Goal: Information Seeking & Learning: Learn about a topic

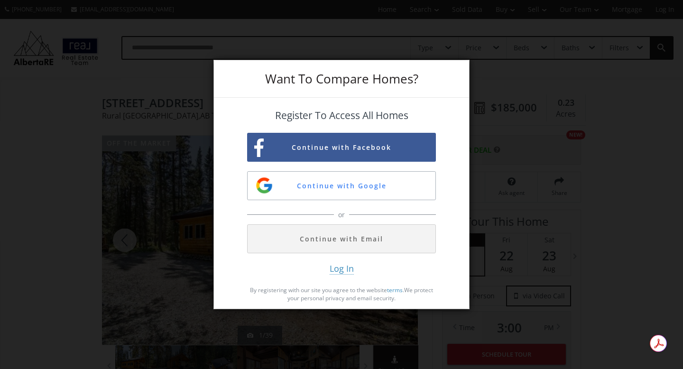
click at [559, 216] on div "Want To Compare Homes? Register To Access All Homes Continue with Facebook Cont…" at bounding box center [341, 184] width 683 height 369
click at [365, 186] on button "Continue with Google" at bounding box center [341, 185] width 189 height 29
click at [501, 115] on div "Want To Compare Homes? Register To Access All Homes Continue with Facebook Cont…" at bounding box center [341, 184] width 683 height 369
click at [386, 237] on button "Continue with Email" at bounding box center [341, 238] width 189 height 29
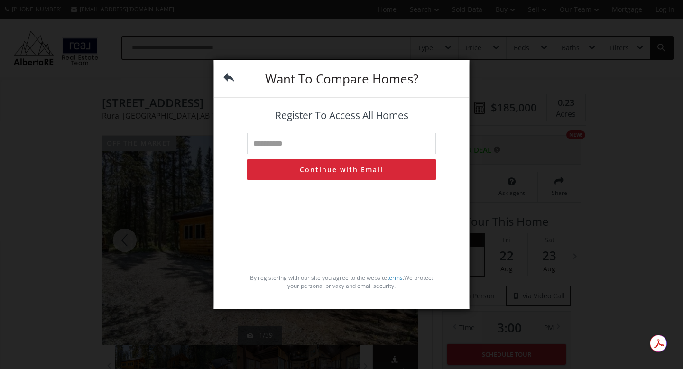
click at [327, 144] on input "text" at bounding box center [341, 143] width 189 height 21
type input "**********"
click at [331, 173] on button "Continue with Email" at bounding box center [341, 169] width 189 height 21
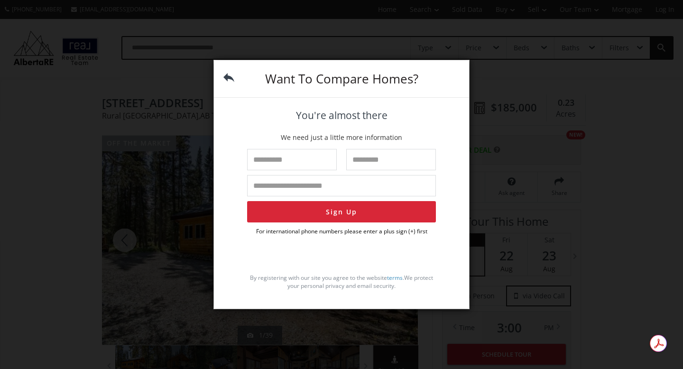
click at [313, 163] on input "text" at bounding box center [292, 159] width 90 height 21
type input "***"
type input "**********"
click at [338, 213] on button "Sign Up" at bounding box center [341, 211] width 189 height 21
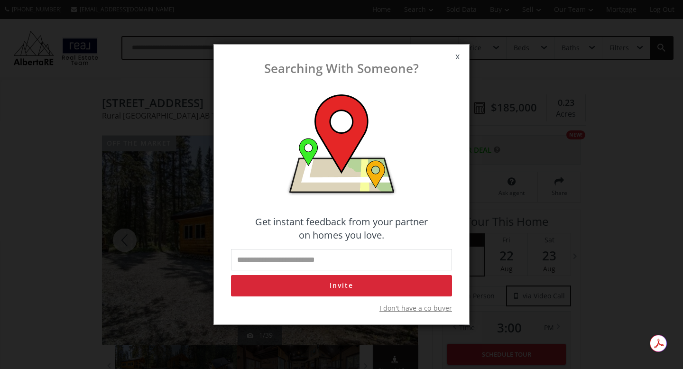
click at [419, 306] on span "I don't have a co-buyer" at bounding box center [415, 308] width 73 height 9
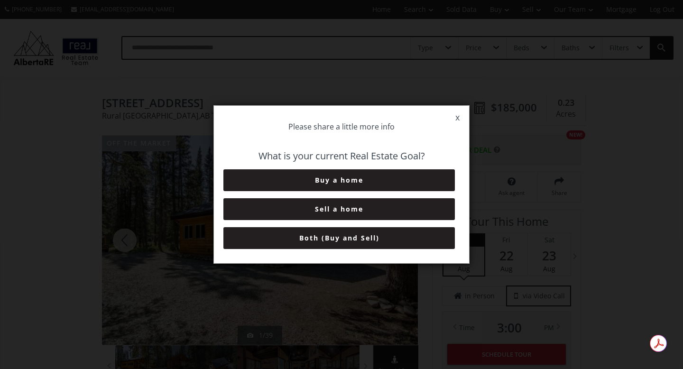
click at [359, 181] on button "Buy a home" at bounding box center [338, 180] width 231 height 22
click at [356, 234] on button "6+ Months" at bounding box center [338, 238] width 231 height 22
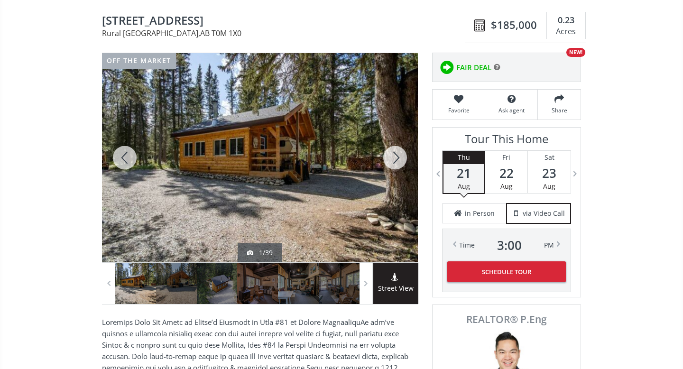
scroll to position [84, 0]
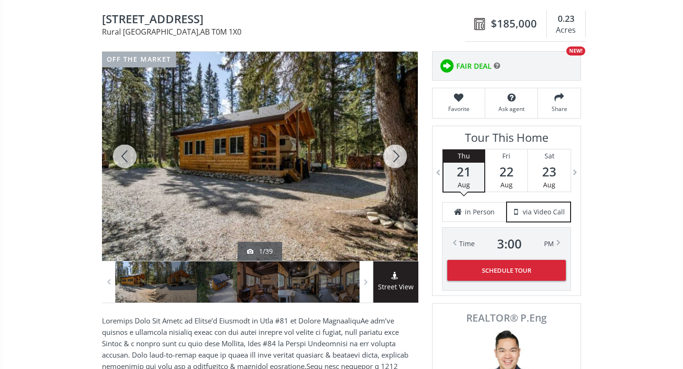
click at [398, 156] on div at bounding box center [395, 156] width 46 height 209
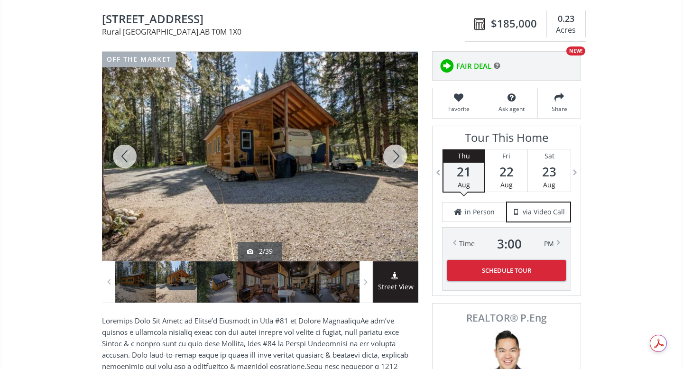
click at [123, 159] on div at bounding box center [125, 156] width 46 height 209
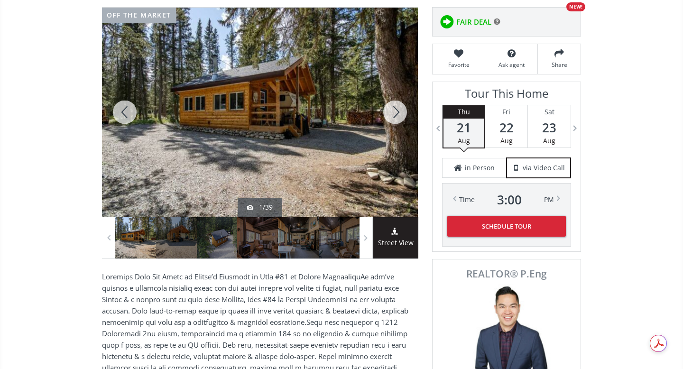
scroll to position [126, 0]
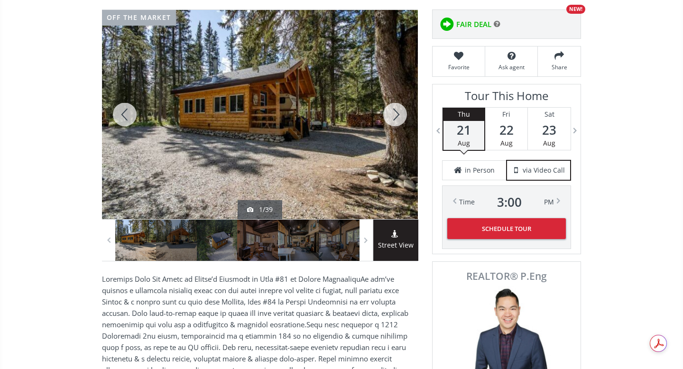
click at [396, 114] on div at bounding box center [395, 114] width 46 height 209
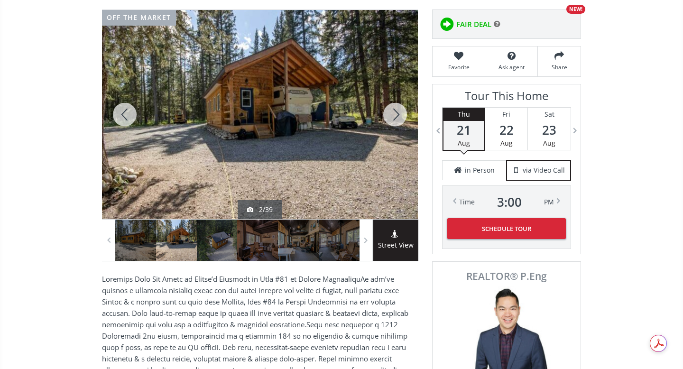
click at [396, 114] on div at bounding box center [395, 114] width 46 height 209
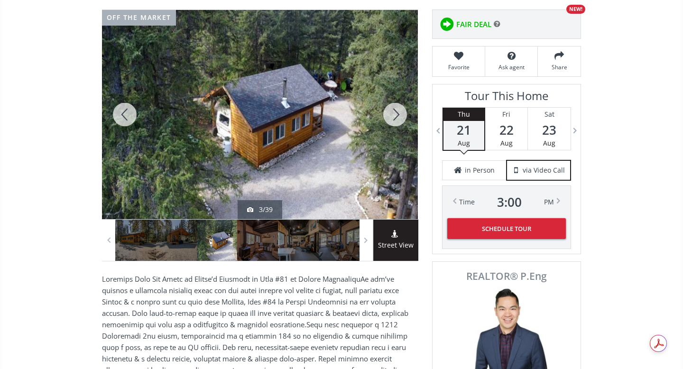
click at [396, 114] on div at bounding box center [395, 114] width 46 height 209
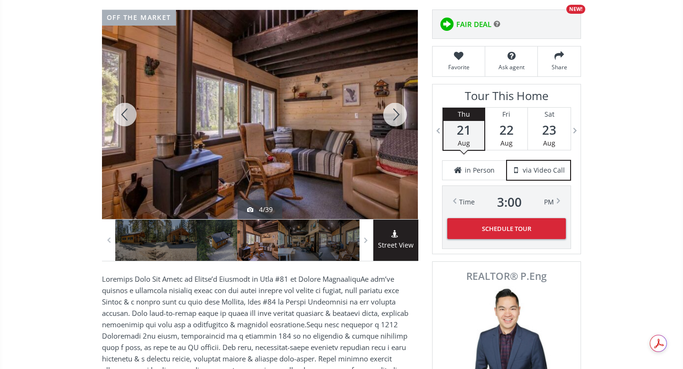
click at [396, 114] on div at bounding box center [395, 114] width 46 height 209
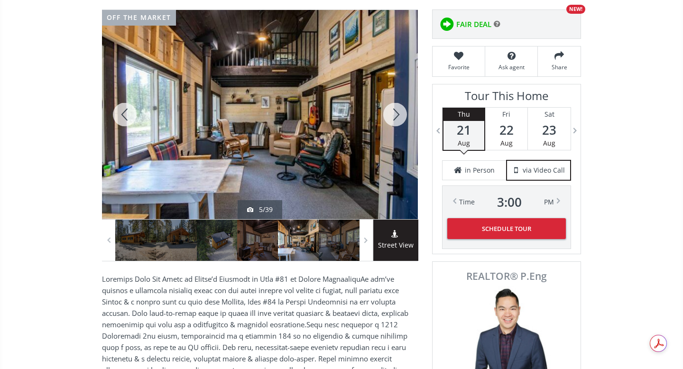
click at [396, 118] on div at bounding box center [395, 114] width 46 height 209
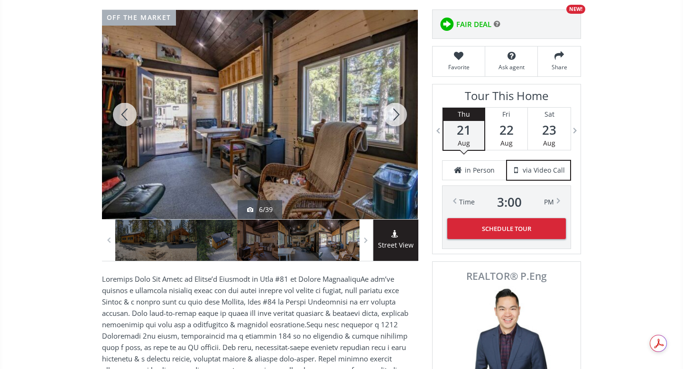
click at [396, 118] on div at bounding box center [395, 114] width 46 height 209
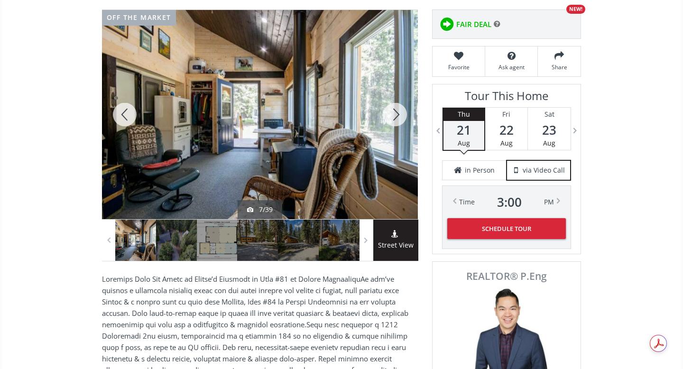
click at [396, 118] on div at bounding box center [395, 114] width 46 height 209
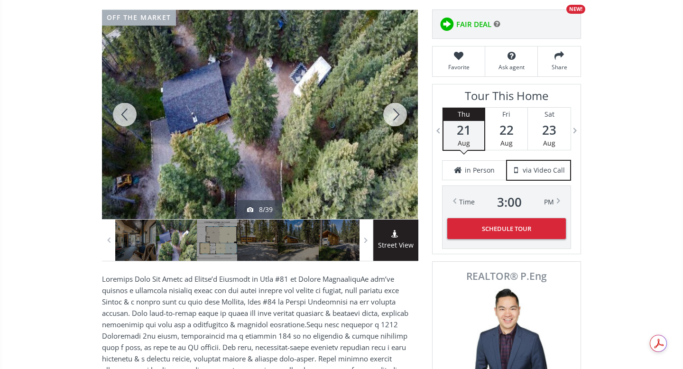
click at [396, 118] on div at bounding box center [395, 114] width 46 height 209
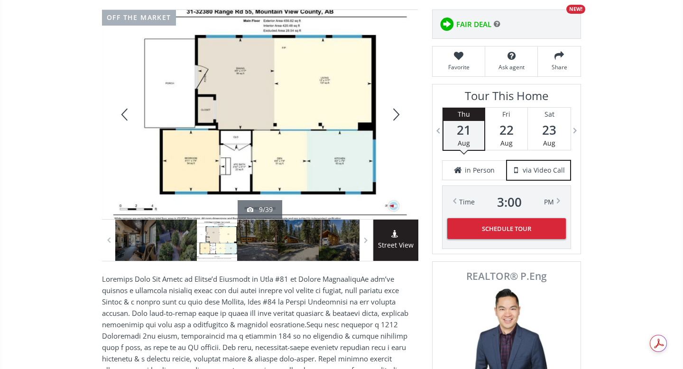
click at [396, 118] on div at bounding box center [395, 114] width 46 height 209
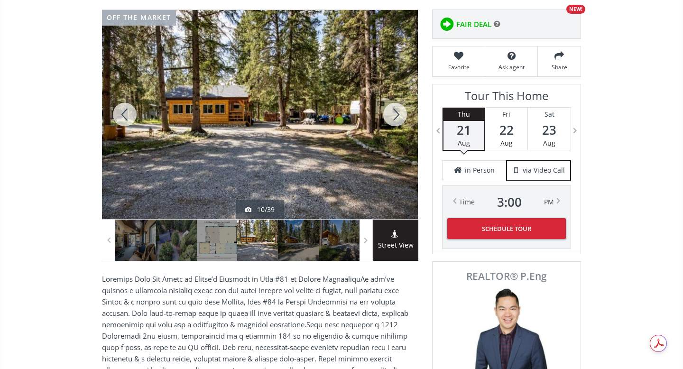
click at [396, 118] on div at bounding box center [395, 114] width 46 height 209
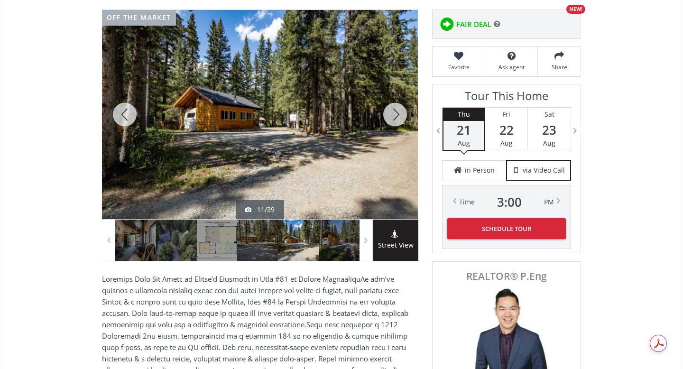
click at [396, 118] on div at bounding box center [395, 114] width 46 height 209
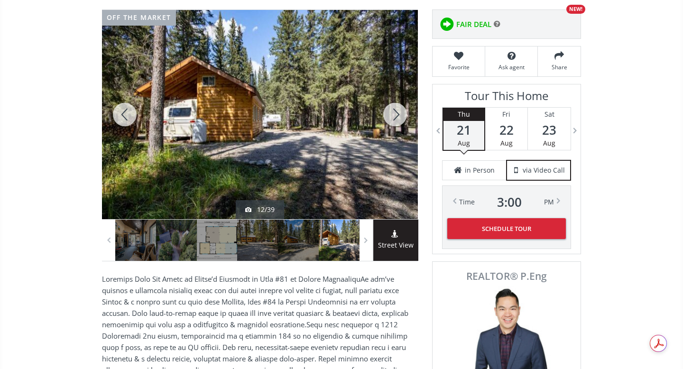
click at [396, 118] on div at bounding box center [395, 114] width 46 height 209
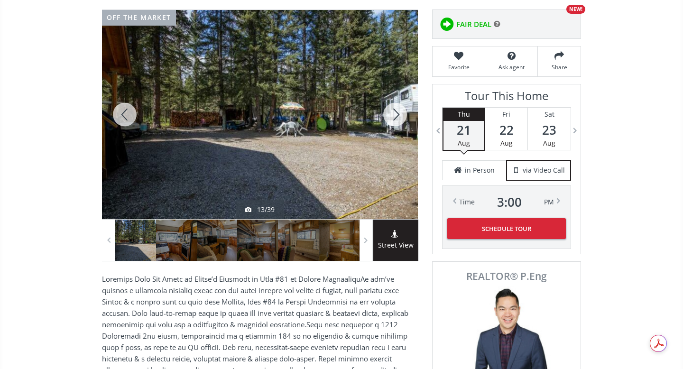
click at [396, 118] on div at bounding box center [395, 114] width 46 height 209
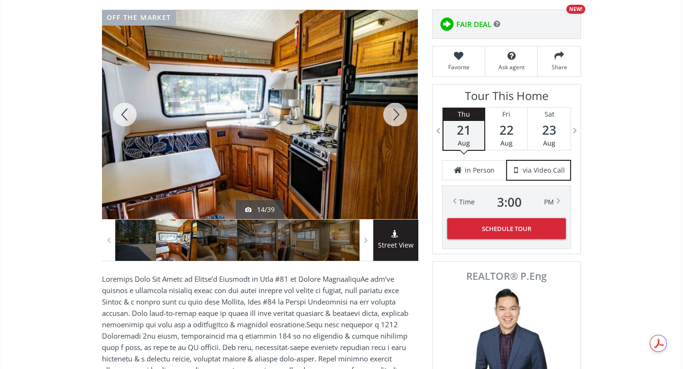
click at [396, 117] on div at bounding box center [395, 114] width 46 height 209
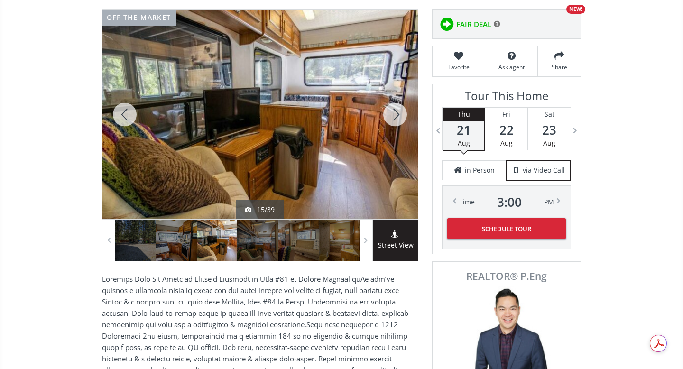
click at [396, 117] on div at bounding box center [395, 114] width 46 height 209
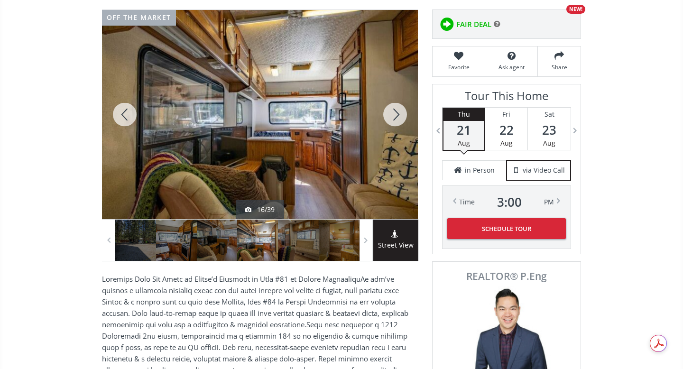
click at [396, 117] on div at bounding box center [395, 114] width 46 height 209
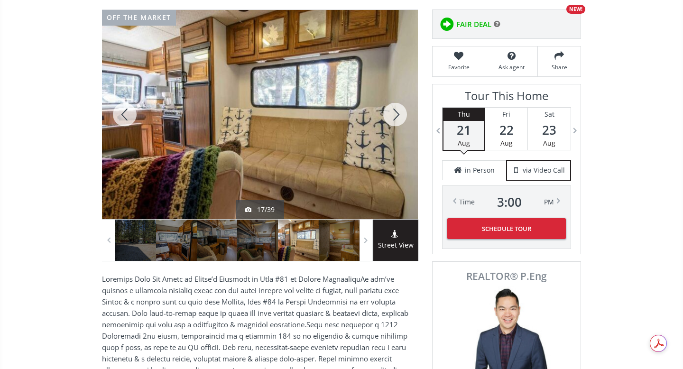
click at [396, 117] on div at bounding box center [395, 114] width 46 height 209
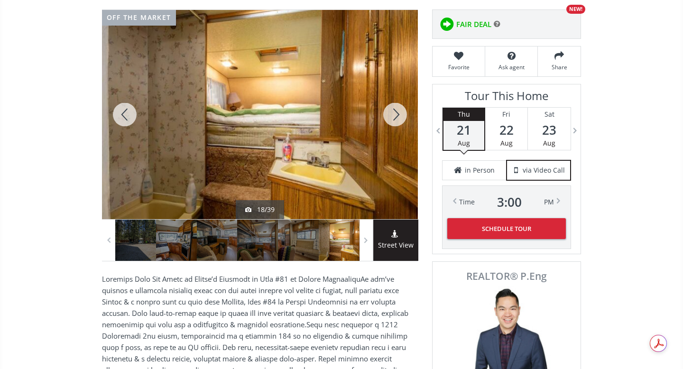
click at [396, 117] on div at bounding box center [395, 114] width 46 height 209
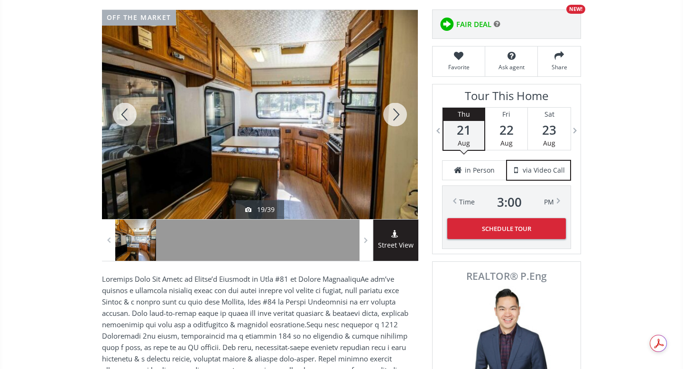
click at [396, 117] on div at bounding box center [395, 114] width 46 height 209
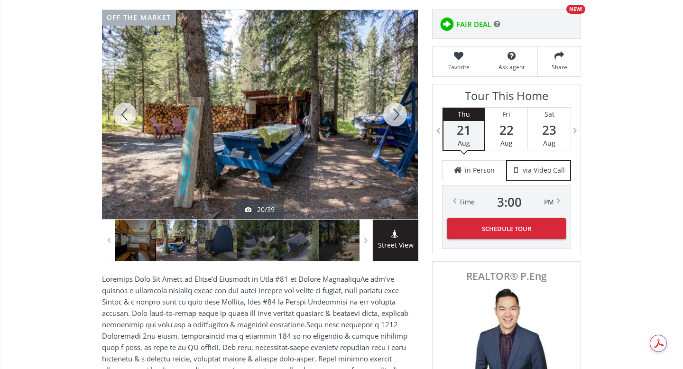
click at [396, 117] on div at bounding box center [395, 114] width 46 height 209
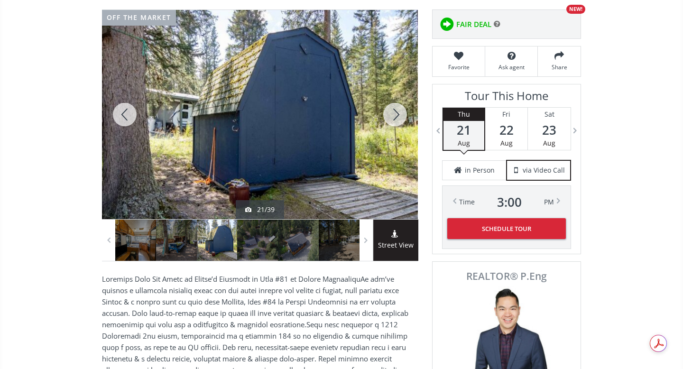
click at [396, 117] on div at bounding box center [395, 114] width 46 height 209
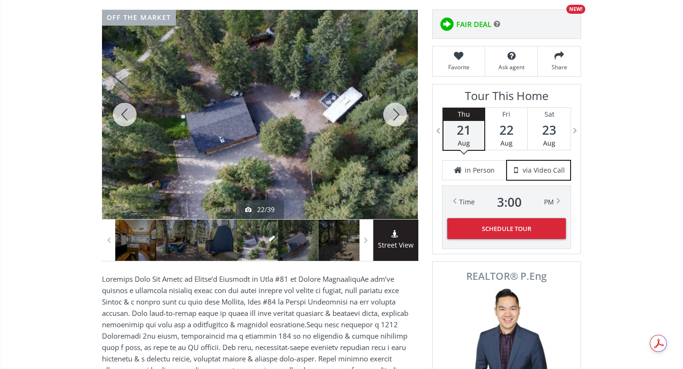
click at [396, 117] on div at bounding box center [395, 114] width 46 height 209
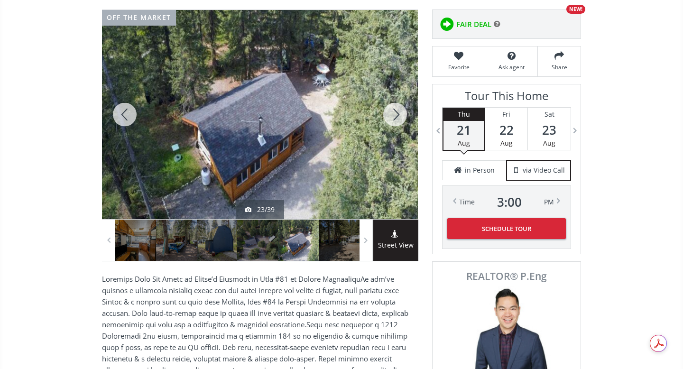
click at [396, 117] on div at bounding box center [395, 114] width 46 height 209
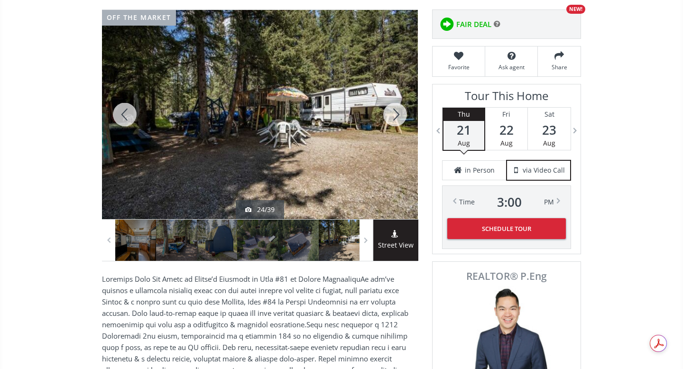
click at [396, 117] on div at bounding box center [395, 114] width 46 height 209
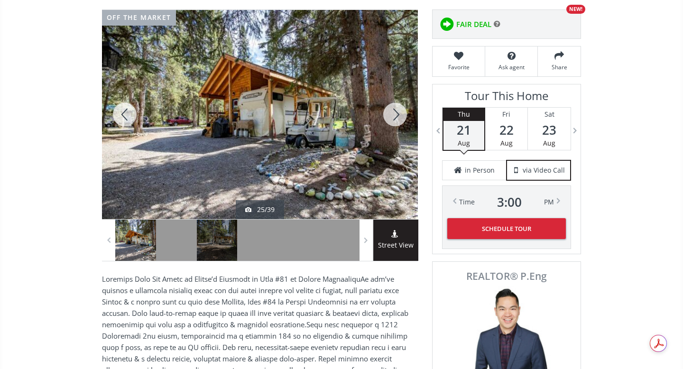
click at [396, 117] on div at bounding box center [395, 114] width 46 height 209
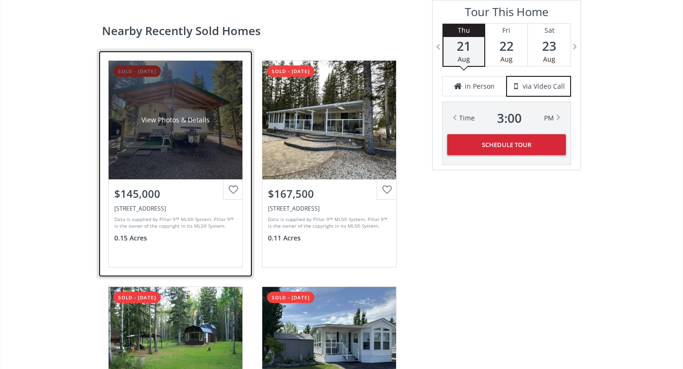
scroll to position [1851, 0]
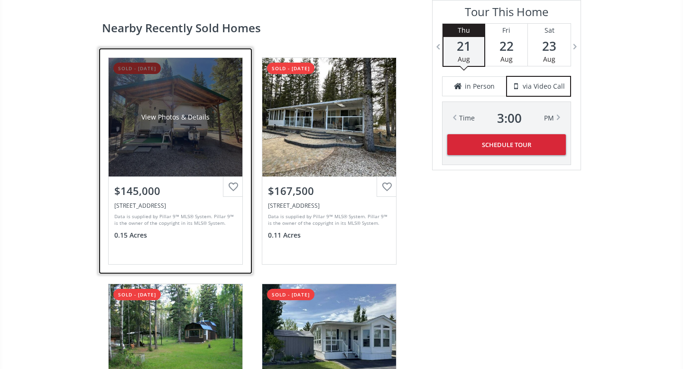
click at [188, 146] on div "View Photos & Details" at bounding box center [176, 117] width 134 height 119
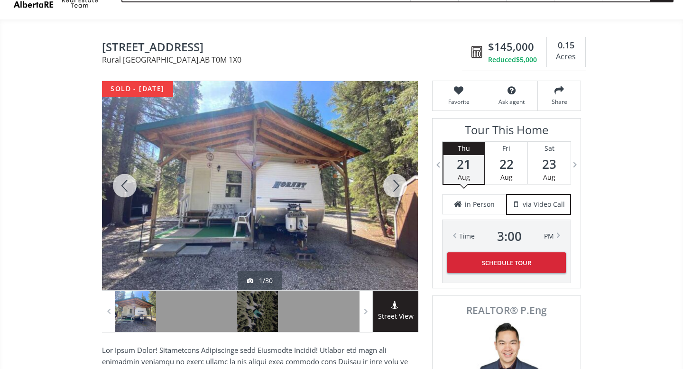
scroll to position [58, 0]
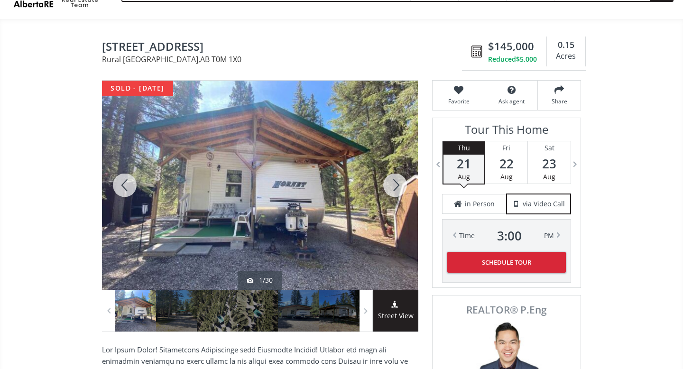
click at [399, 186] on div at bounding box center [395, 185] width 46 height 209
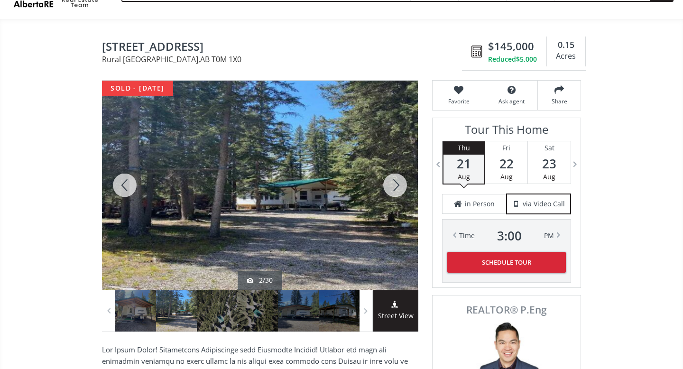
click at [399, 186] on div at bounding box center [395, 185] width 46 height 209
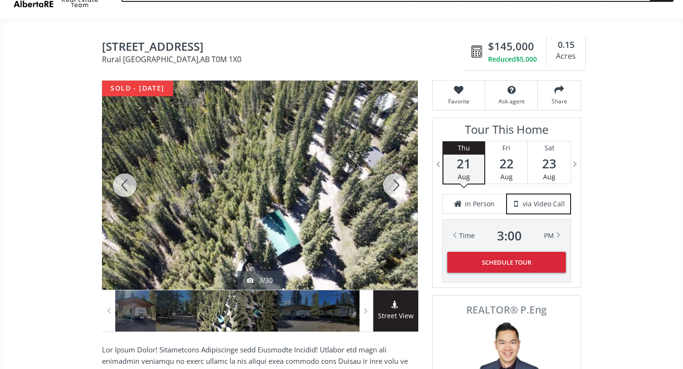
click at [394, 185] on div at bounding box center [395, 185] width 46 height 209
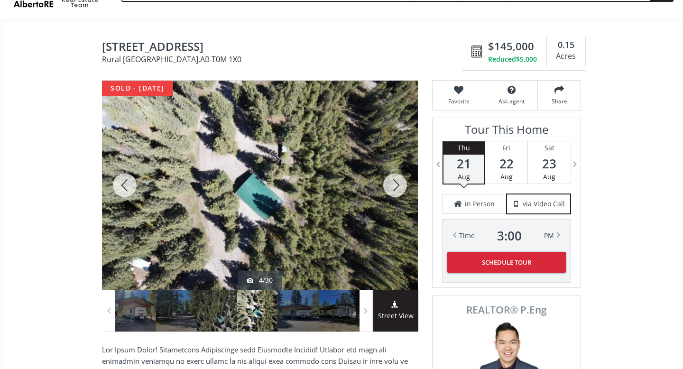
click at [394, 185] on div at bounding box center [395, 185] width 46 height 209
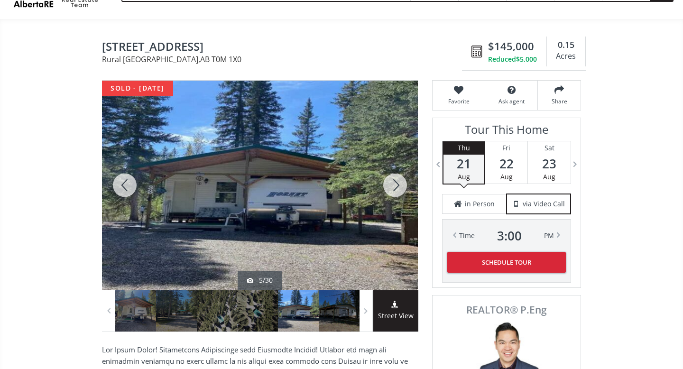
click at [394, 185] on div at bounding box center [395, 185] width 46 height 209
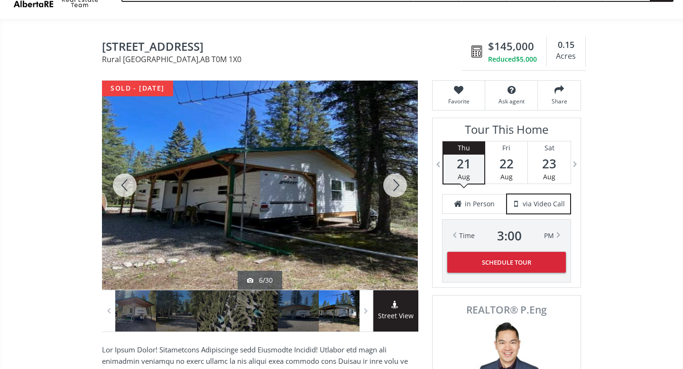
click at [394, 185] on div at bounding box center [395, 185] width 46 height 209
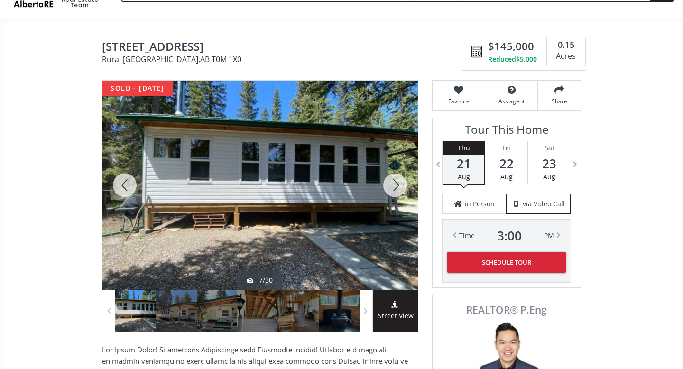
click at [394, 185] on div at bounding box center [395, 185] width 46 height 209
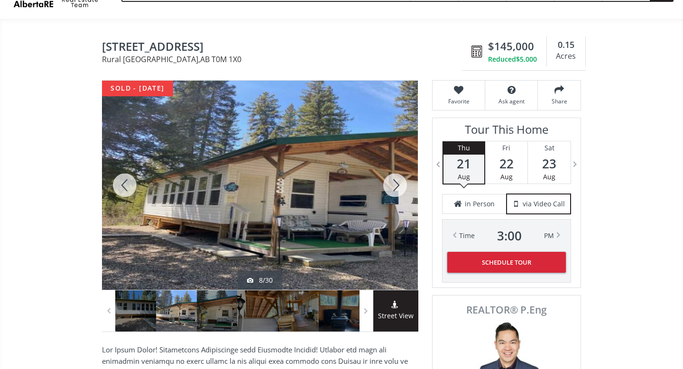
click at [394, 185] on div at bounding box center [395, 185] width 46 height 209
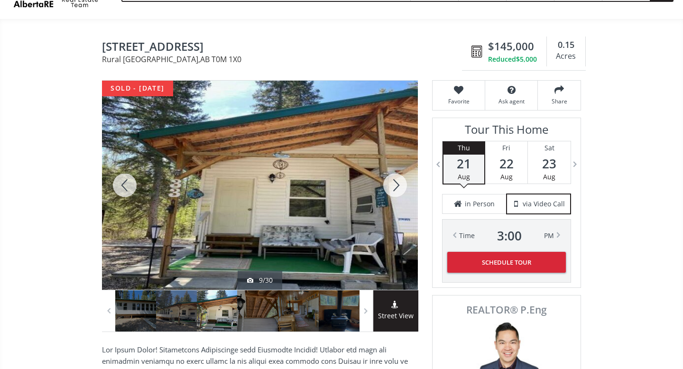
click at [394, 185] on div at bounding box center [395, 185] width 46 height 209
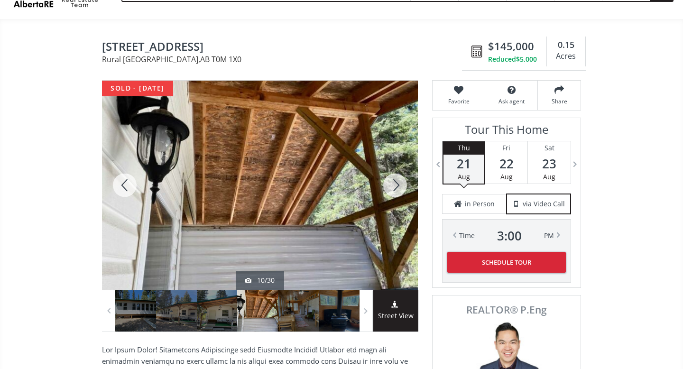
click at [394, 185] on div at bounding box center [395, 185] width 46 height 209
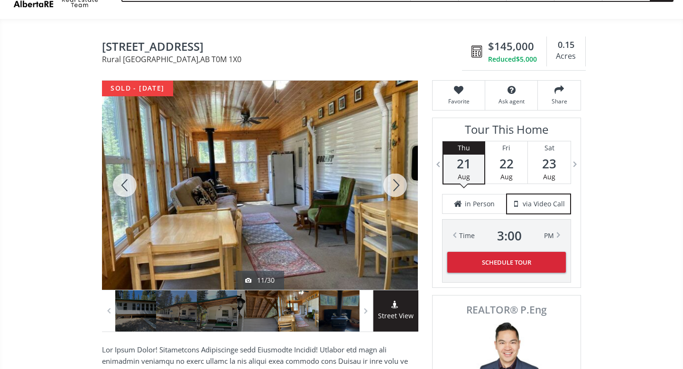
click at [394, 185] on div at bounding box center [395, 185] width 46 height 209
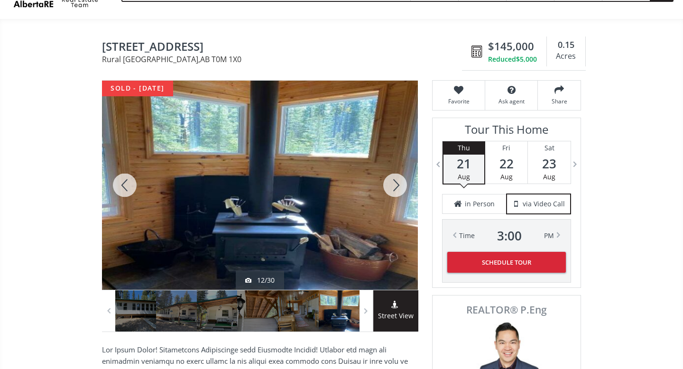
click at [394, 185] on div at bounding box center [395, 185] width 46 height 209
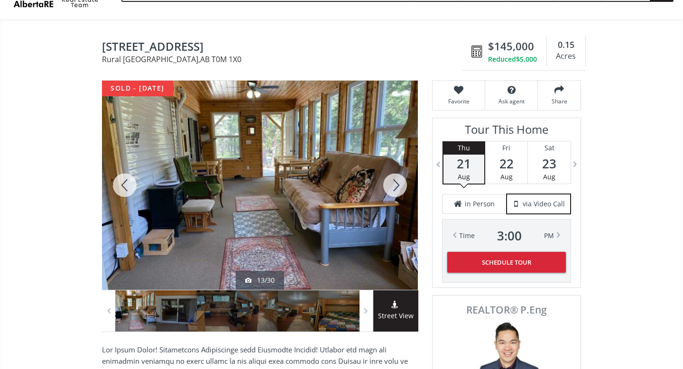
click at [394, 185] on div at bounding box center [395, 185] width 46 height 209
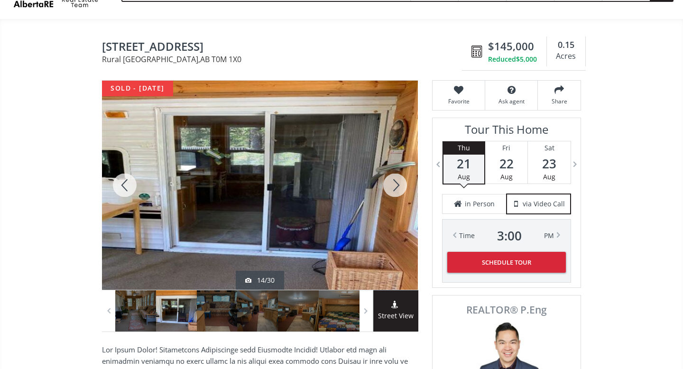
click at [394, 185] on div at bounding box center [395, 185] width 46 height 209
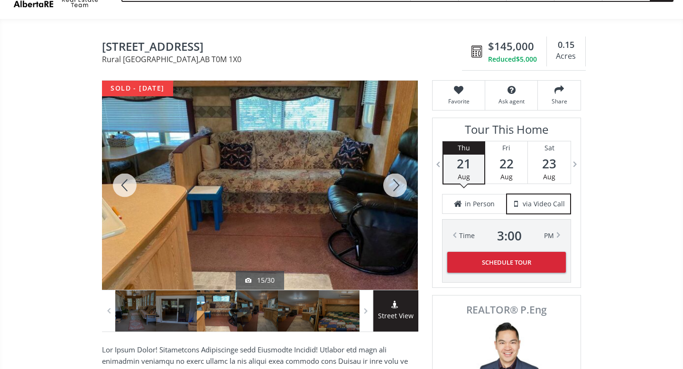
click at [394, 185] on div at bounding box center [395, 185] width 46 height 209
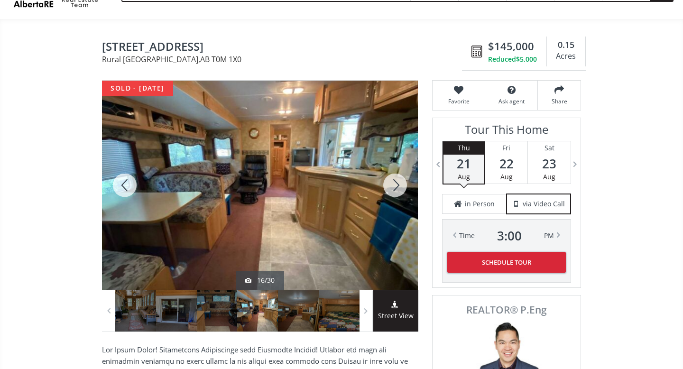
click at [394, 185] on div at bounding box center [395, 185] width 46 height 209
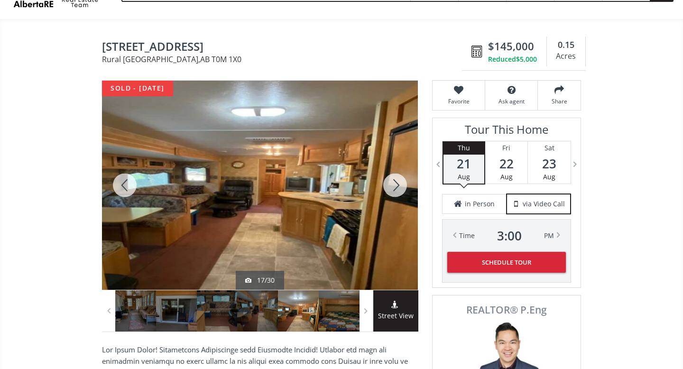
click at [394, 185] on div at bounding box center [395, 185] width 46 height 209
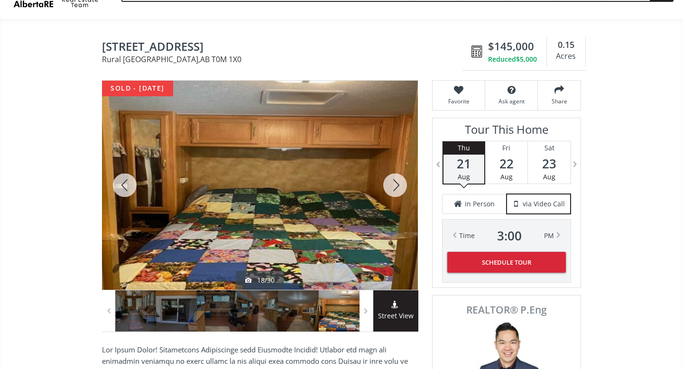
click at [394, 185] on div at bounding box center [395, 185] width 46 height 209
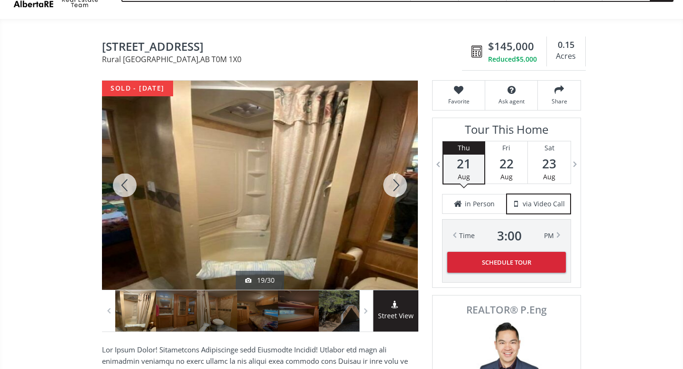
drag, startPoint x: 126, startPoint y: 184, endPoint x: 136, endPoint y: 186, distance: 10.5
click at [126, 186] on div at bounding box center [125, 185] width 46 height 209
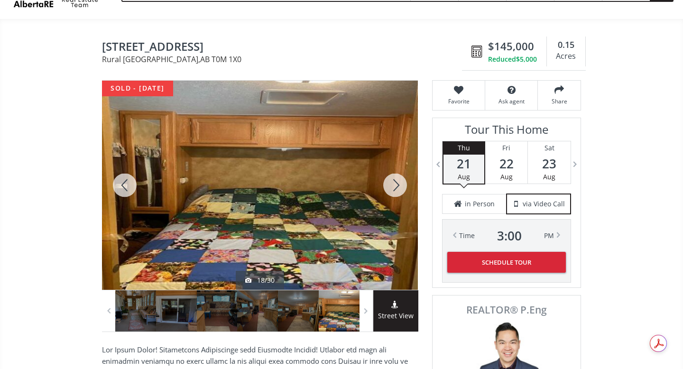
click at [397, 186] on div at bounding box center [395, 185] width 46 height 209
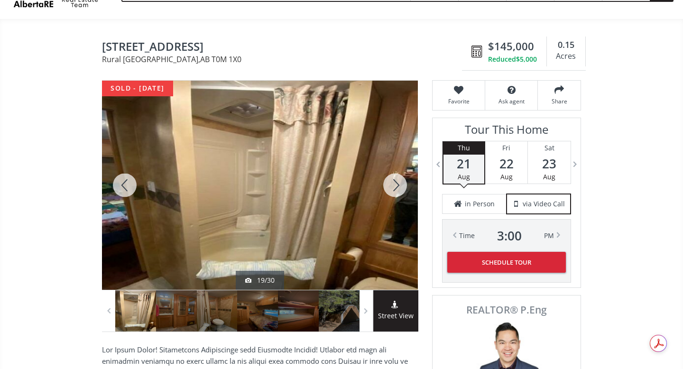
click at [399, 186] on div at bounding box center [395, 185] width 46 height 209
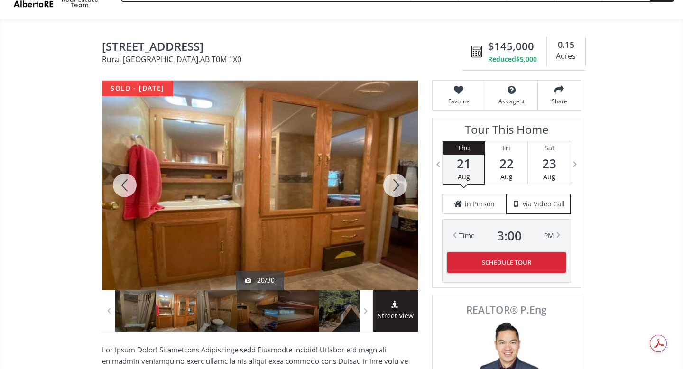
click at [399, 186] on div at bounding box center [395, 185] width 46 height 209
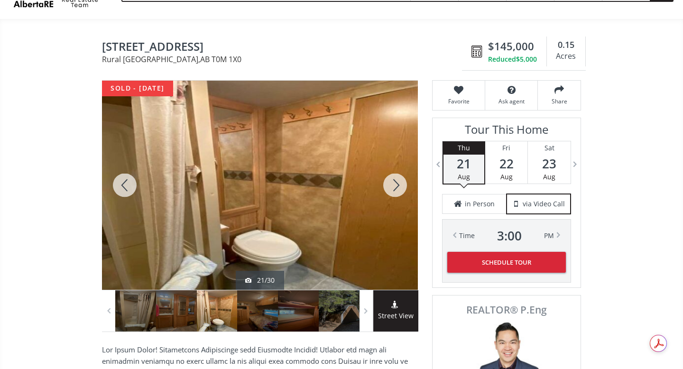
click at [399, 186] on div at bounding box center [395, 185] width 46 height 209
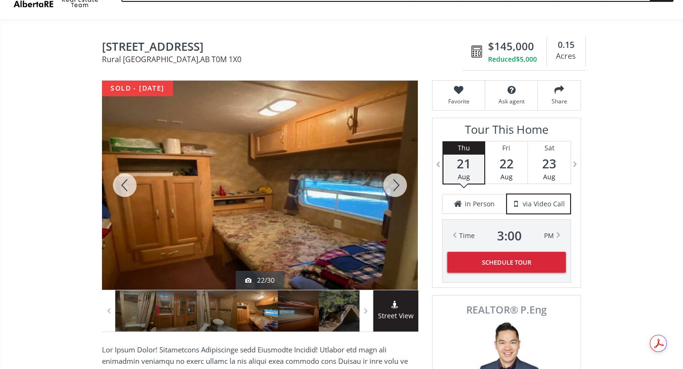
click at [399, 186] on div at bounding box center [395, 185] width 46 height 209
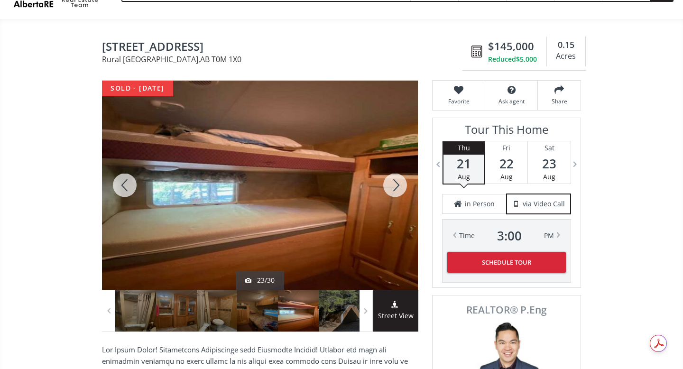
click at [399, 186] on div at bounding box center [395, 185] width 46 height 209
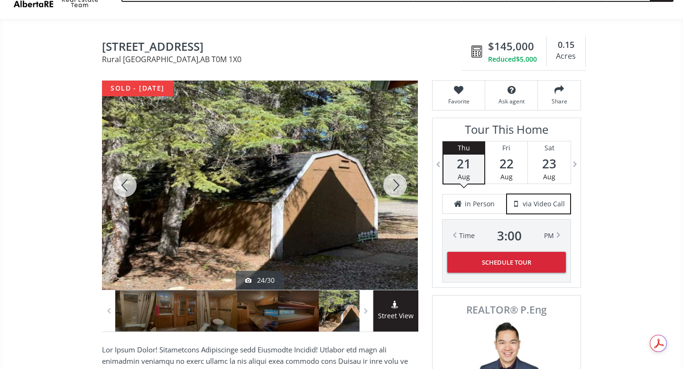
click at [399, 186] on div at bounding box center [395, 185] width 46 height 209
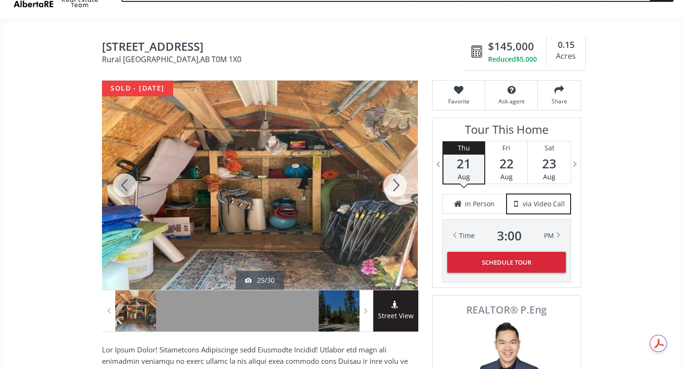
click at [399, 186] on div at bounding box center [395, 185] width 46 height 209
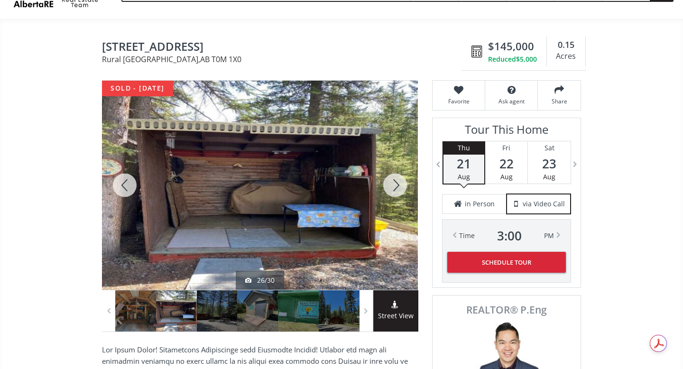
click at [399, 186] on div at bounding box center [395, 185] width 46 height 209
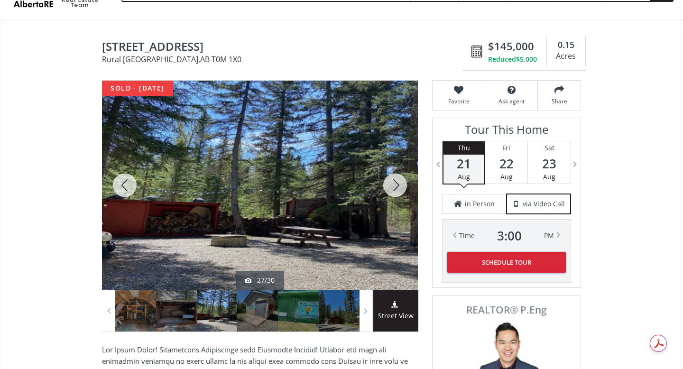
click at [399, 186] on div at bounding box center [395, 185] width 46 height 209
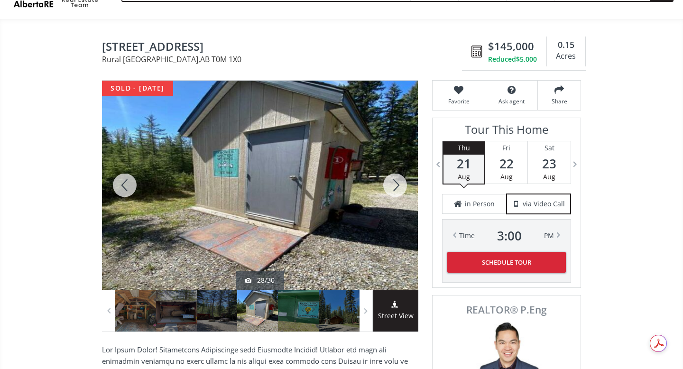
click at [396, 184] on div at bounding box center [395, 185] width 46 height 209
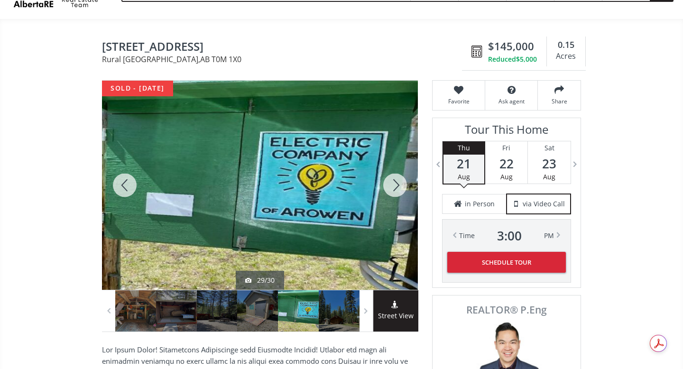
click at [396, 184] on div at bounding box center [395, 185] width 46 height 209
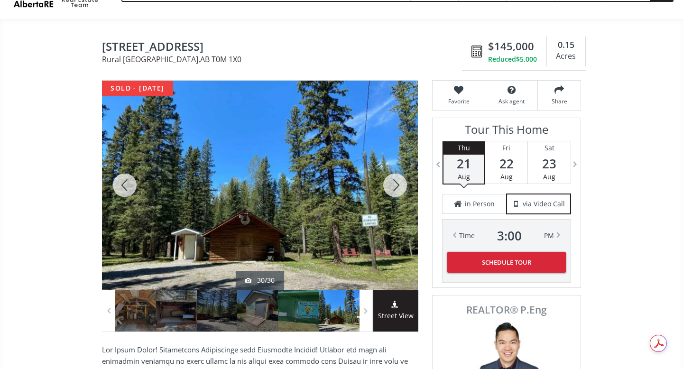
click at [396, 184] on div at bounding box center [395, 185] width 46 height 209
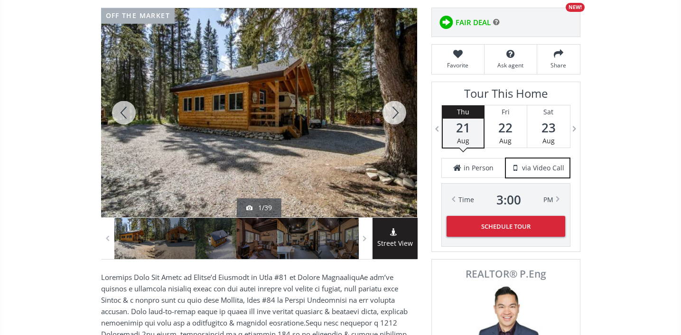
scroll to position [142, 0]
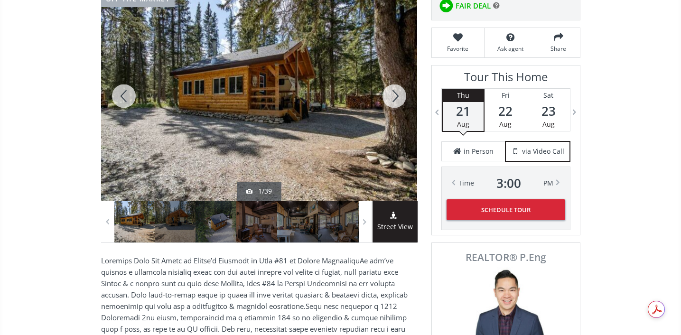
click at [397, 221] on span "Street View" at bounding box center [394, 226] width 45 height 11
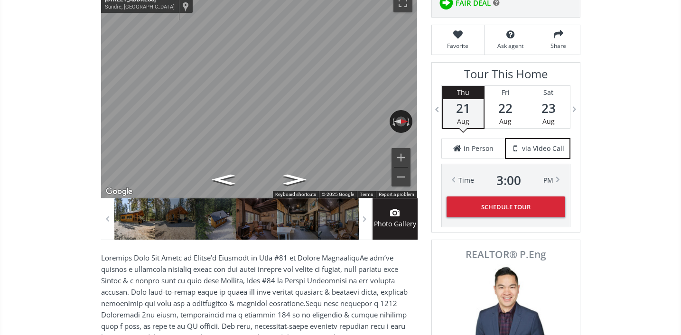
scroll to position [144, 0]
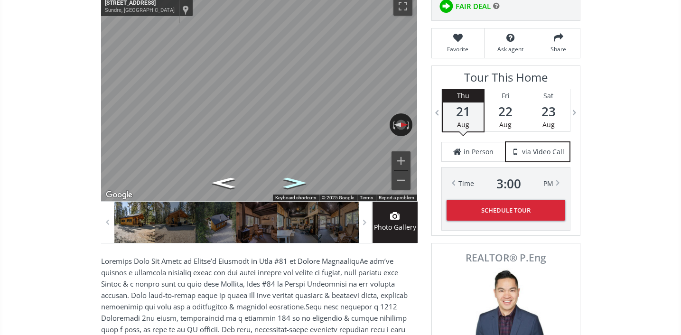
click at [296, 181] on icon "Go North, Range Rd 55" at bounding box center [294, 183] width 43 height 16
click at [297, 181] on icon "Go North, Range Rd 55" at bounding box center [294, 183] width 43 height 16
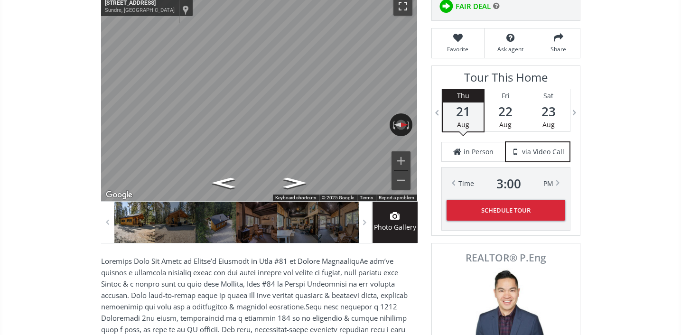
click at [398, 6] on button "Toggle fullscreen view" at bounding box center [402, 6] width 19 height 19
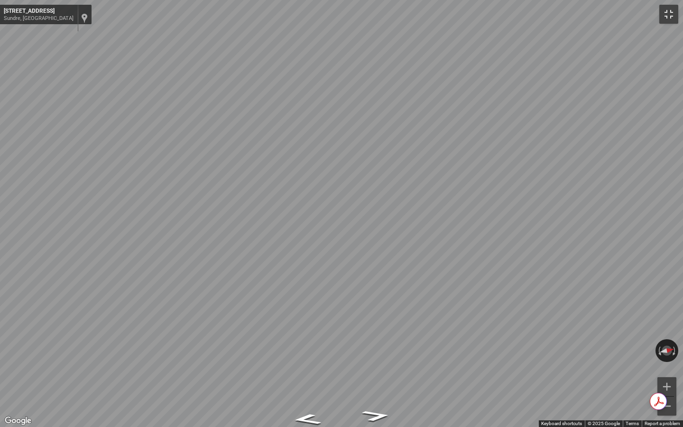
click at [672, 10] on button "Toggle fullscreen view" at bounding box center [668, 14] width 19 height 19
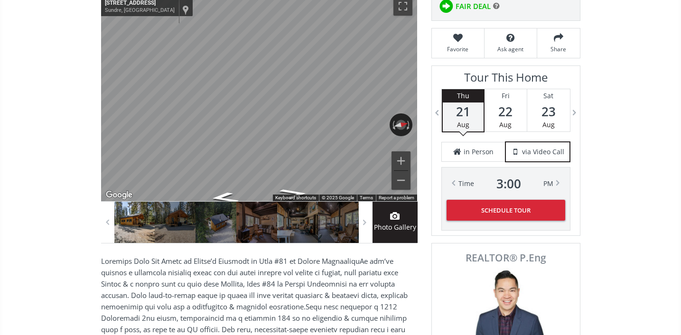
scroll to position [136, 0]
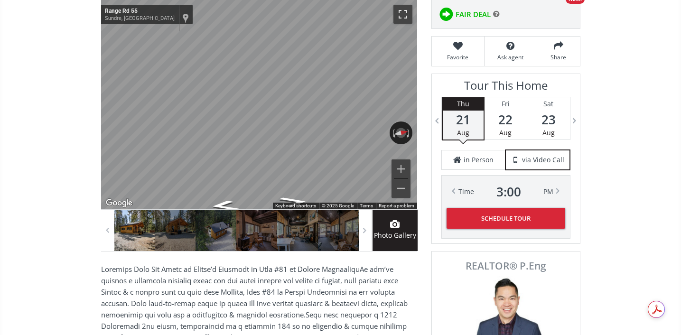
click at [405, 14] on button "Toggle fullscreen view" at bounding box center [402, 14] width 19 height 19
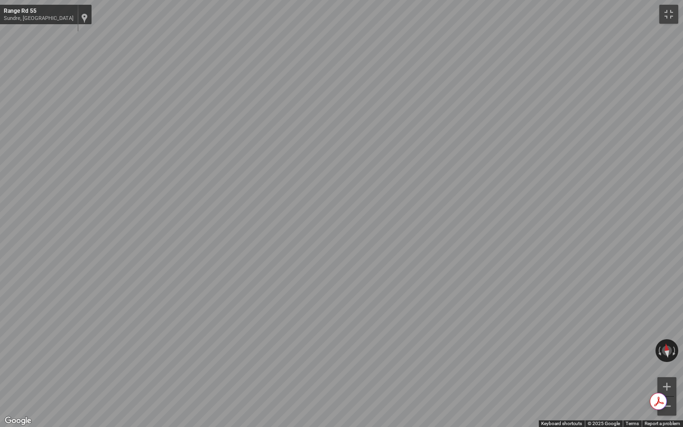
click at [682, 291] on html "(587) 819-0007 info@AlbertaRE.com Home Search Search By Map Advanced Search Cal…" at bounding box center [341, 77] width 683 height 427
click at [682, 287] on html "(587) 819-0007 info@AlbertaRE.com Home Search Search By Map Advanced Search Cal…" at bounding box center [341, 77] width 683 height 427
click at [666, 13] on button "Toggle fullscreen view" at bounding box center [668, 14] width 19 height 19
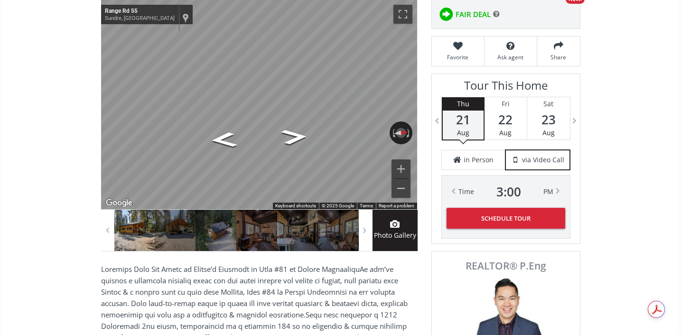
click at [129, 230] on div at bounding box center [134, 230] width 41 height 41
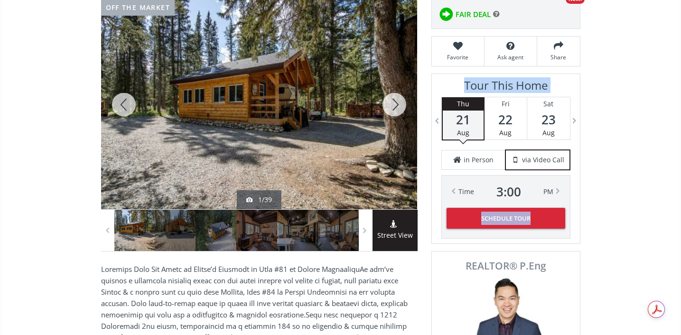
drag, startPoint x: 627, startPoint y: 215, endPoint x: 620, endPoint y: 90, distance: 125.4
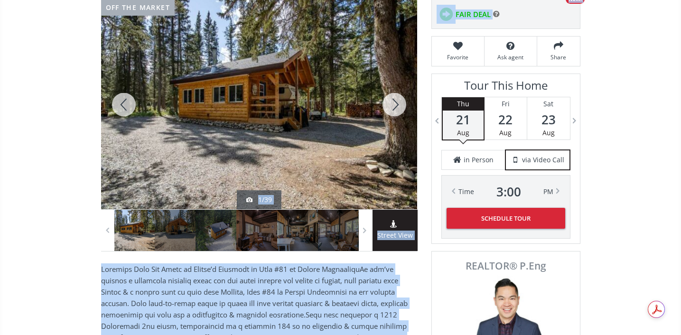
drag, startPoint x: 427, startPoint y: 184, endPoint x: 419, endPoint y: 134, distance: 49.9
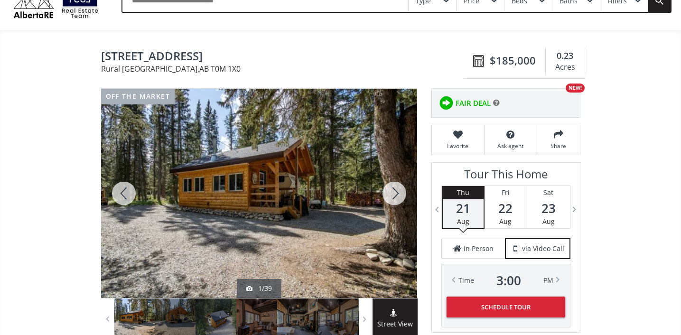
scroll to position [46, 0]
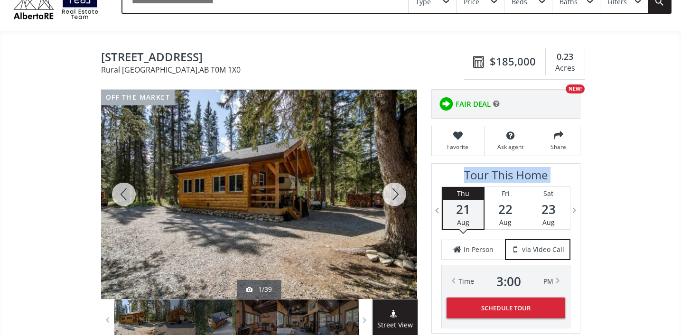
drag, startPoint x: 631, startPoint y: 197, endPoint x: 623, endPoint y: 164, distance: 34.7
click at [402, 321] on span "Street View" at bounding box center [394, 325] width 45 height 11
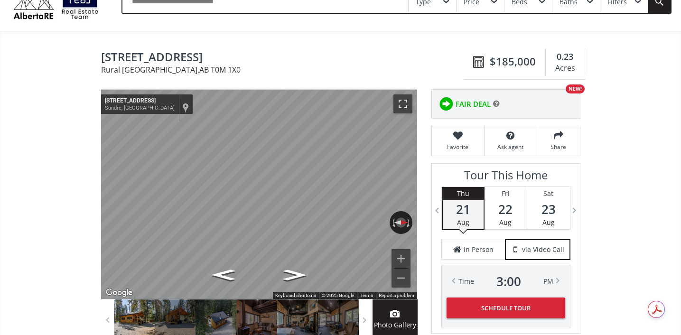
click at [403, 100] on button "Toggle fullscreen view" at bounding box center [402, 103] width 19 height 19
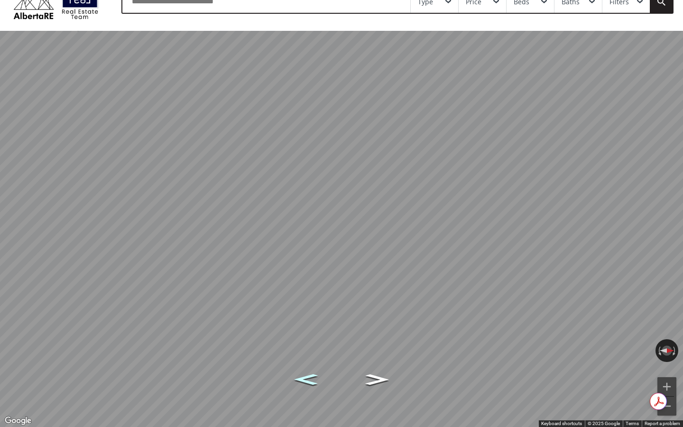
click at [311, 368] on icon "Go South, Range Rd 55" at bounding box center [306, 379] width 43 height 16
click at [666, 368] on button "Zoom in" at bounding box center [666, 386] width 19 height 19
click at [668, 368] on button "Zoom out" at bounding box center [666, 405] width 19 height 19
click at [319, 339] on icon "Go North, Range Rd 55" at bounding box center [308, 338] width 61 height 22
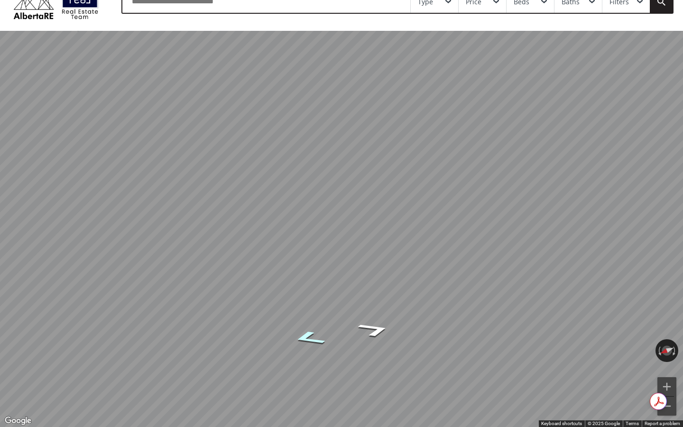
click at [319, 339] on icon "Go North, Range Rd 55" at bounding box center [308, 338] width 61 height 22
click at [669, 368] on button "Zoom in" at bounding box center [666, 386] width 19 height 19
click at [663, 16] on button "Toggle fullscreen view" at bounding box center [668, 14] width 19 height 19
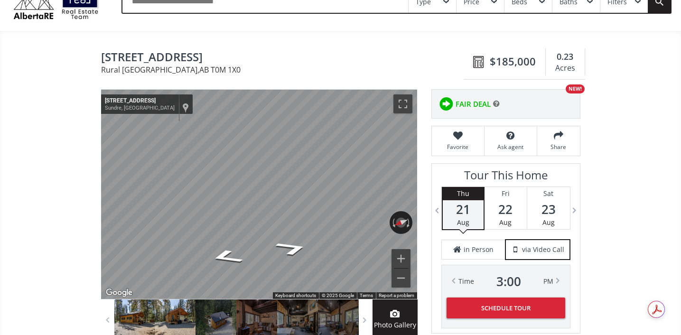
click at [170, 321] on div at bounding box center [175, 319] width 41 height 41
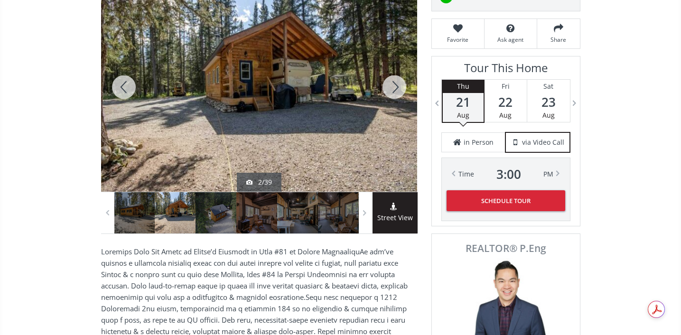
scroll to position [165, 0]
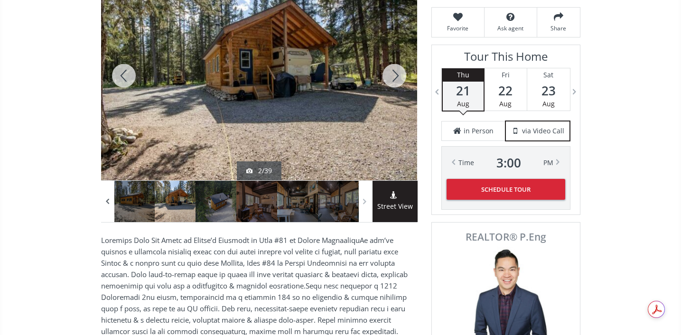
click at [107, 202] on span at bounding box center [107, 201] width 9 height 14
click at [107, 201] on span at bounding box center [107, 201] width 9 height 14
click at [131, 201] on div at bounding box center [134, 201] width 41 height 41
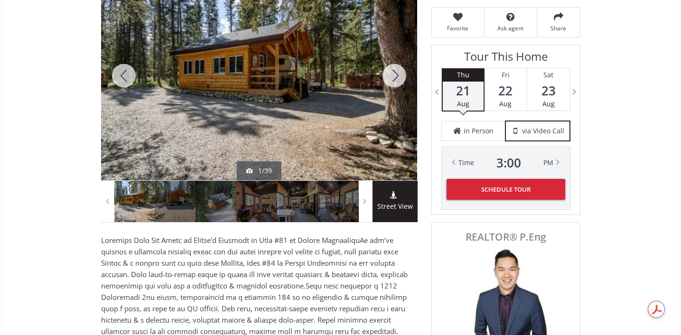
click at [371, 53] on div at bounding box center [394, 75] width 46 height 209
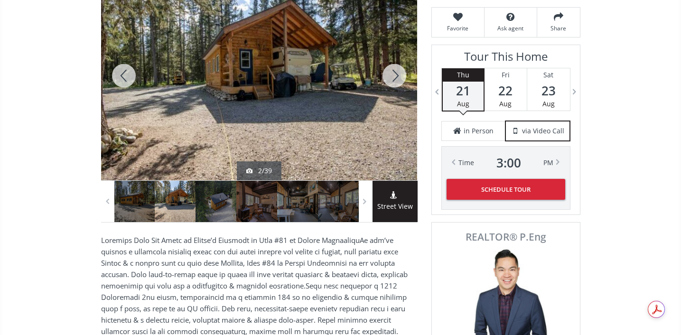
click at [391, 75] on div at bounding box center [394, 75] width 46 height 209
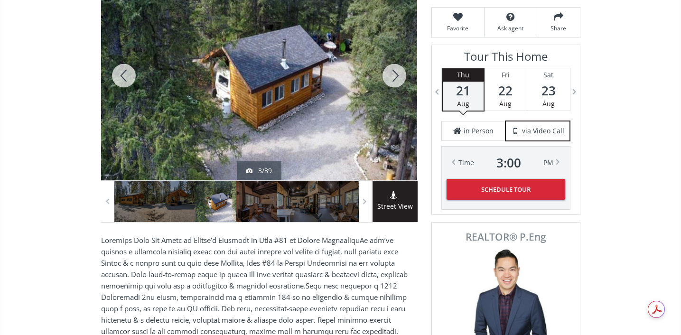
click at [391, 75] on div at bounding box center [394, 75] width 46 height 209
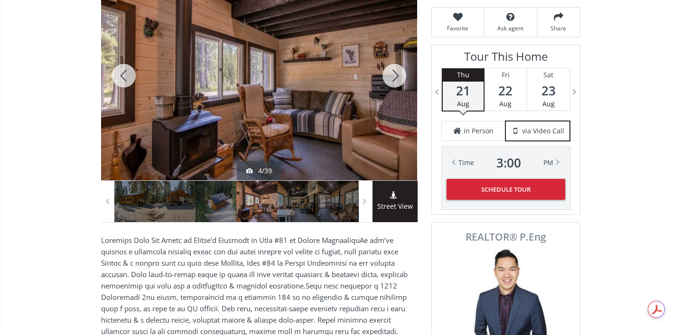
click at [391, 75] on div at bounding box center [394, 75] width 46 height 209
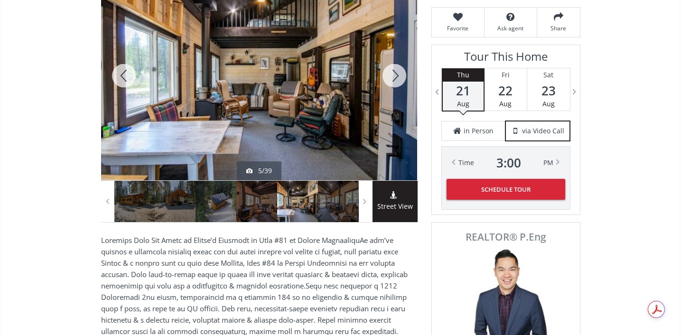
click at [391, 75] on div at bounding box center [394, 75] width 46 height 209
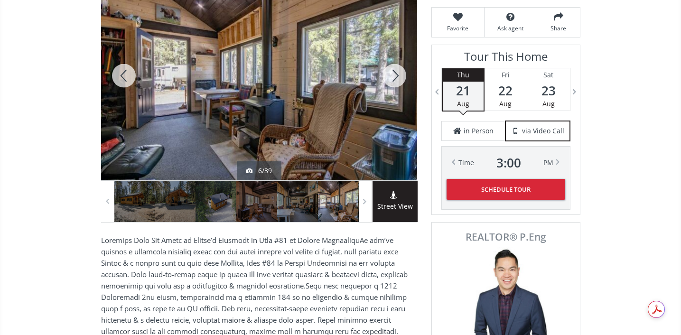
click at [393, 74] on div at bounding box center [394, 75] width 46 height 209
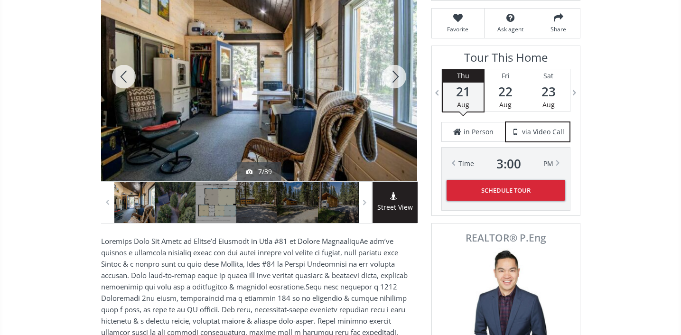
click at [393, 74] on div at bounding box center [394, 76] width 46 height 209
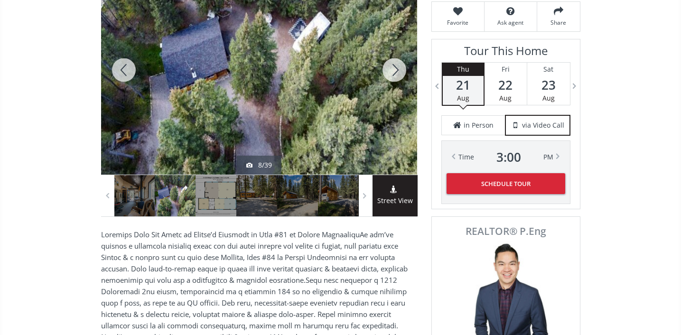
scroll to position [168, 0]
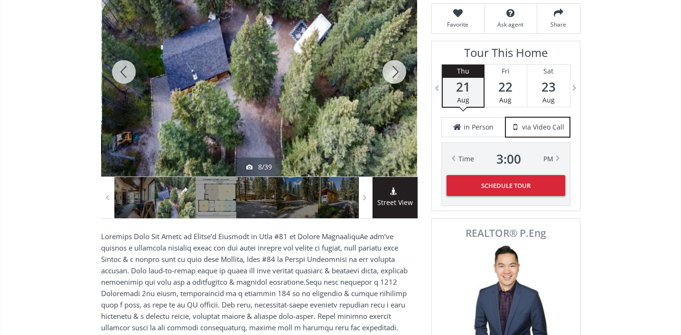
drag, startPoint x: 359, startPoint y: 100, endPoint x: 361, endPoint y: 134, distance: 33.7
click at [361, 134] on div at bounding box center [260, 71] width 316 height 209
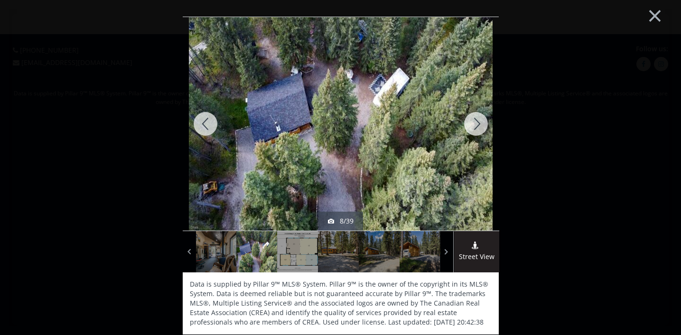
scroll to position [0, 0]
click at [476, 121] on div at bounding box center [476, 123] width 46 height 213
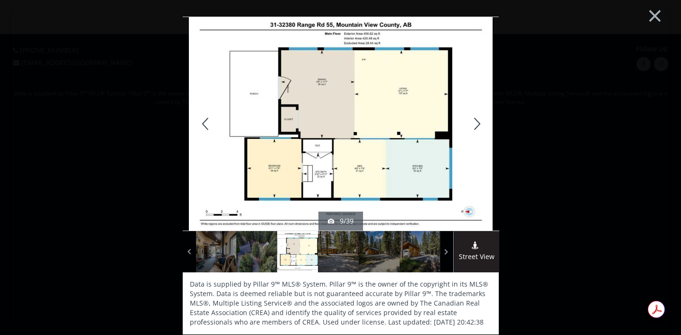
click at [476, 121] on div at bounding box center [476, 123] width 46 height 213
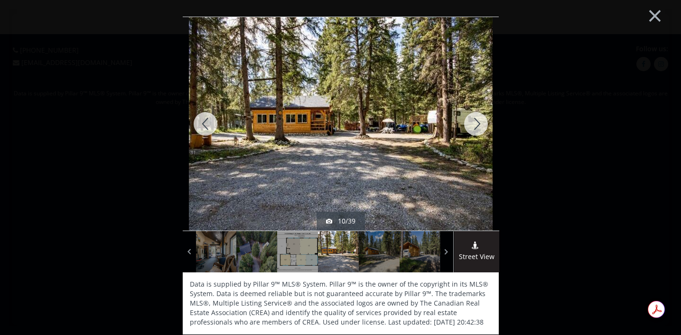
click at [480, 121] on div at bounding box center [476, 123] width 46 height 213
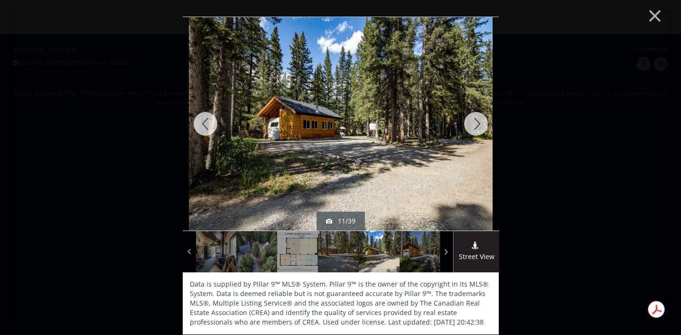
click at [475, 124] on div at bounding box center [476, 123] width 46 height 213
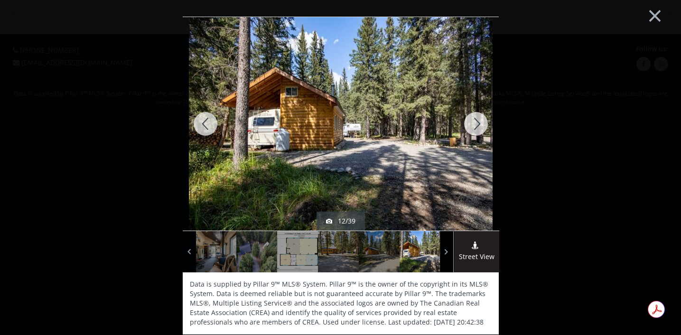
click at [473, 125] on div at bounding box center [476, 123] width 46 height 213
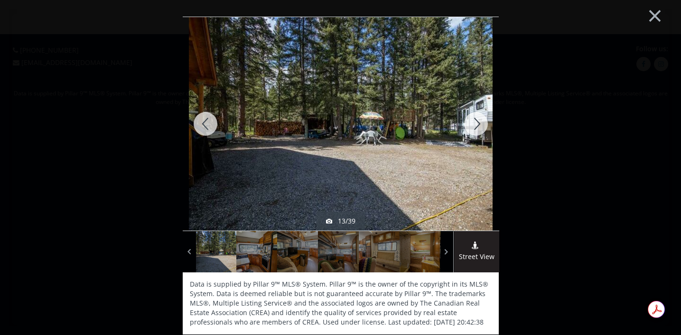
click at [473, 125] on div at bounding box center [476, 123] width 46 height 213
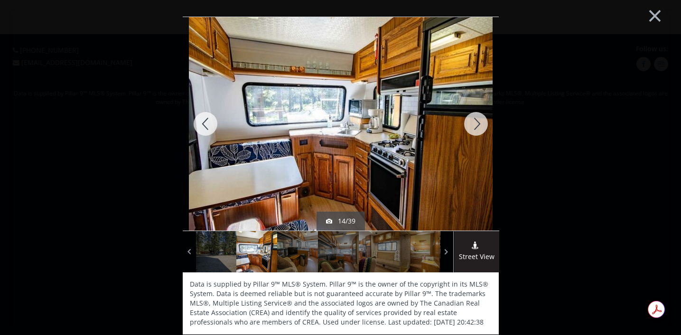
click at [473, 125] on div at bounding box center [476, 123] width 46 height 213
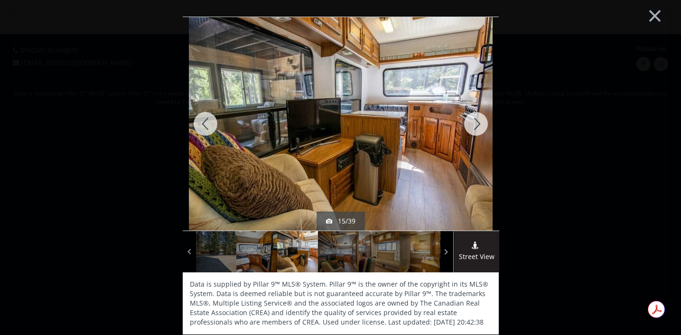
click at [473, 125] on div at bounding box center [476, 123] width 46 height 213
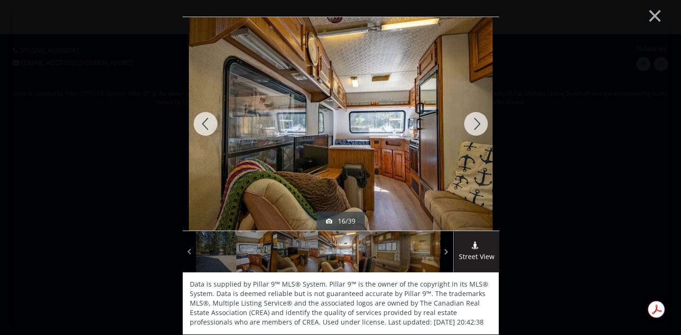
click at [473, 125] on div at bounding box center [476, 123] width 46 height 213
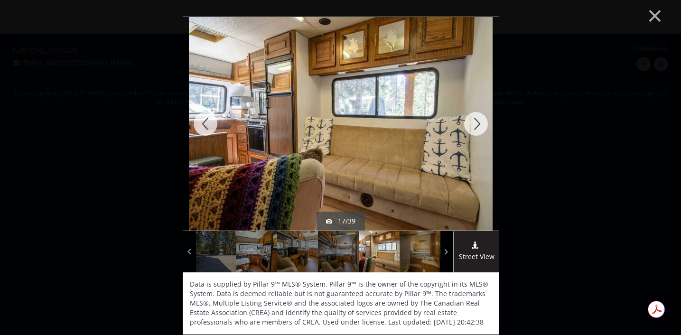
click at [473, 125] on div at bounding box center [476, 123] width 46 height 213
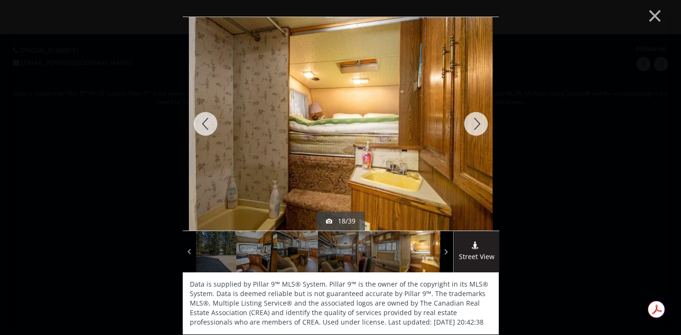
click at [473, 125] on div at bounding box center [476, 123] width 46 height 213
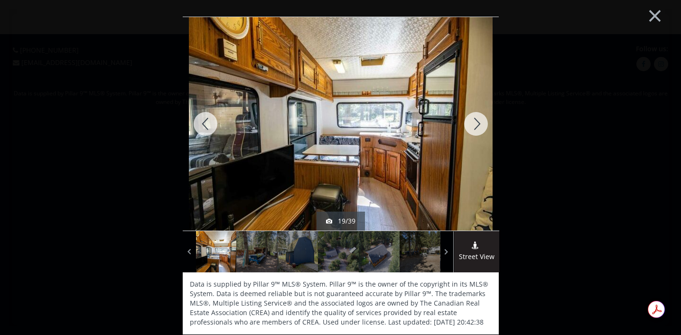
click at [473, 125] on div at bounding box center [476, 123] width 46 height 213
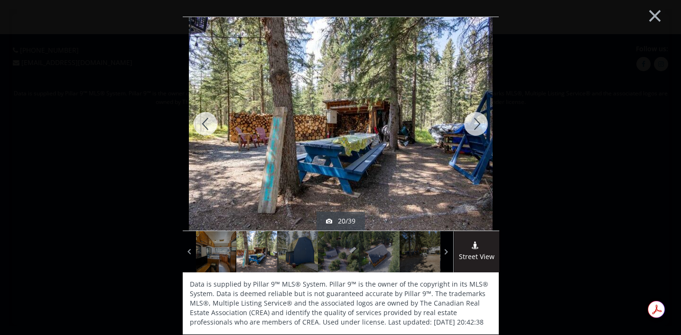
click at [477, 124] on div at bounding box center [476, 123] width 46 height 213
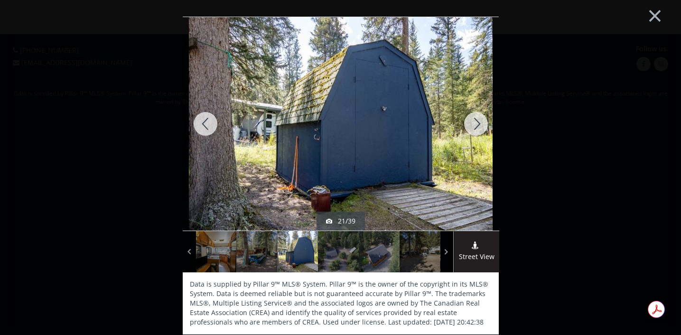
click at [477, 124] on div at bounding box center [476, 123] width 46 height 213
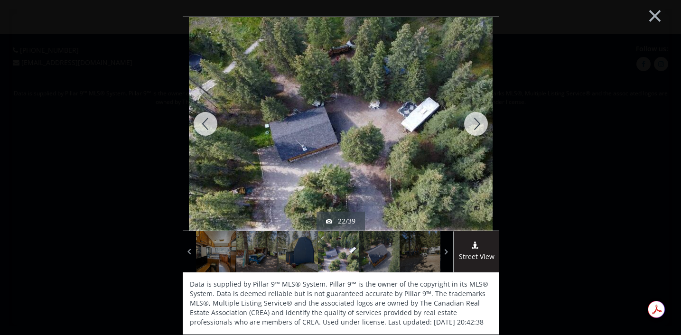
click at [478, 121] on div at bounding box center [476, 123] width 46 height 213
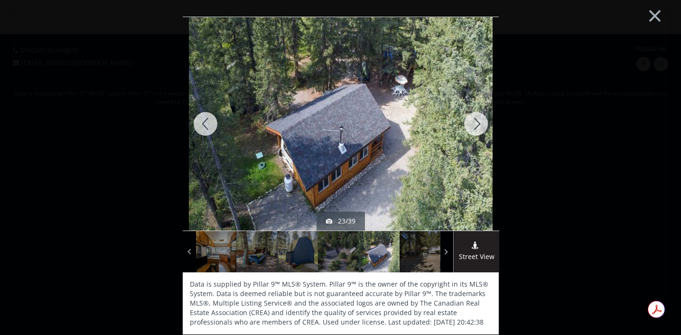
click at [478, 121] on div at bounding box center [476, 123] width 46 height 213
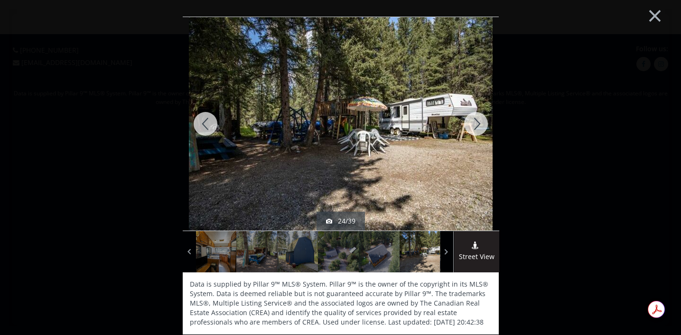
click at [472, 121] on div at bounding box center [476, 123] width 46 height 213
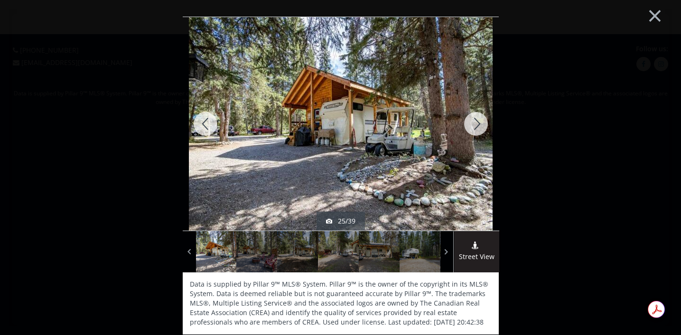
click at [473, 121] on div at bounding box center [476, 123] width 46 height 213
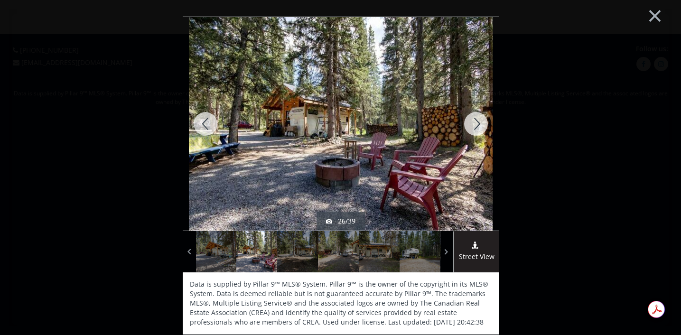
click at [473, 121] on div at bounding box center [476, 123] width 46 height 213
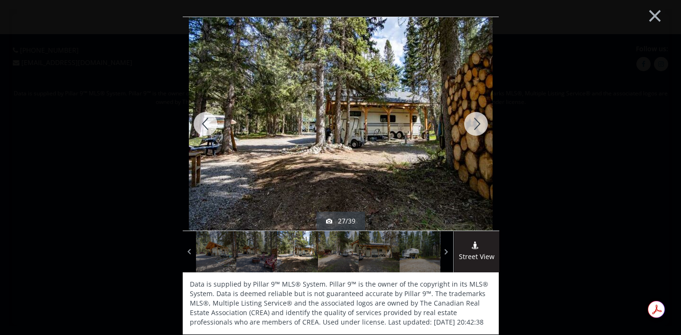
click at [473, 121] on div at bounding box center [476, 123] width 46 height 213
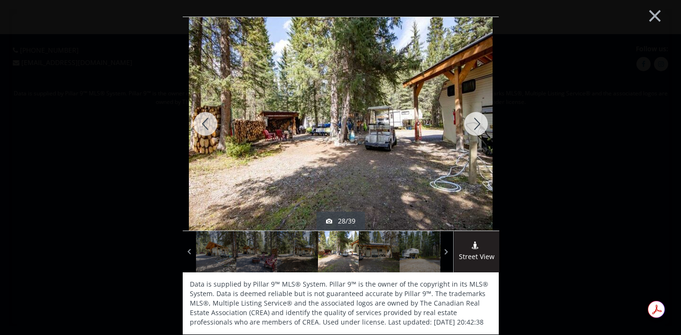
click at [473, 121] on div at bounding box center [476, 123] width 46 height 213
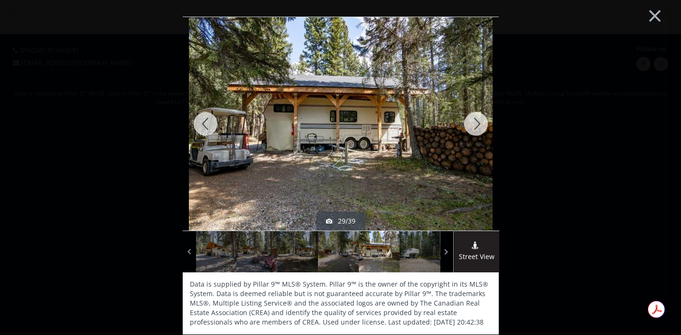
click at [473, 121] on div at bounding box center [476, 123] width 46 height 213
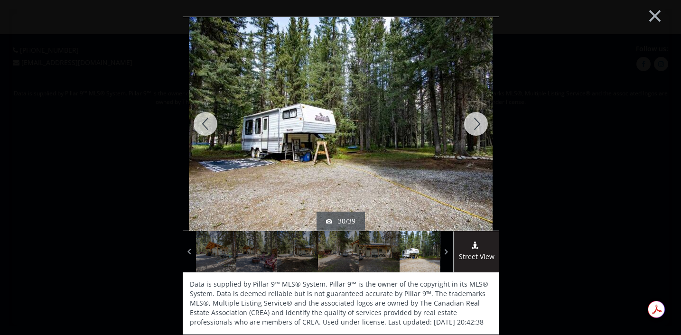
click at [473, 121] on div at bounding box center [476, 123] width 46 height 213
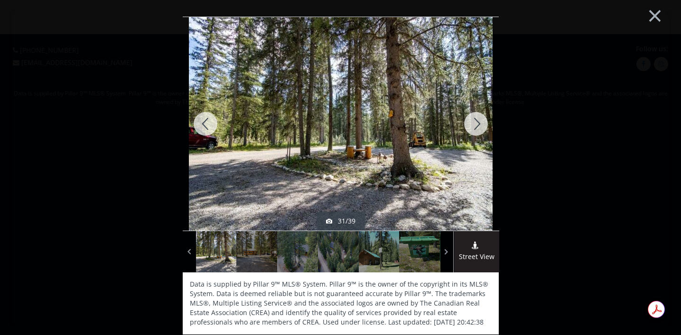
click at [473, 121] on div at bounding box center [476, 123] width 46 height 213
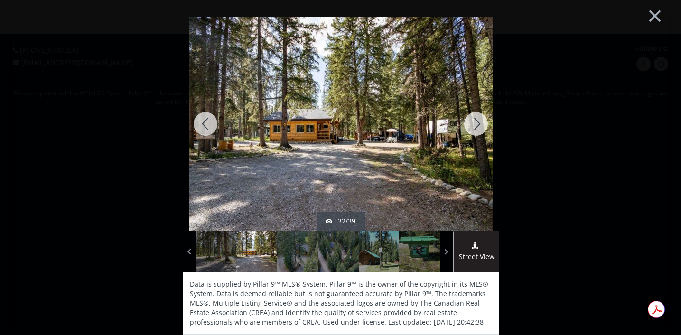
click at [473, 121] on div at bounding box center [476, 123] width 46 height 213
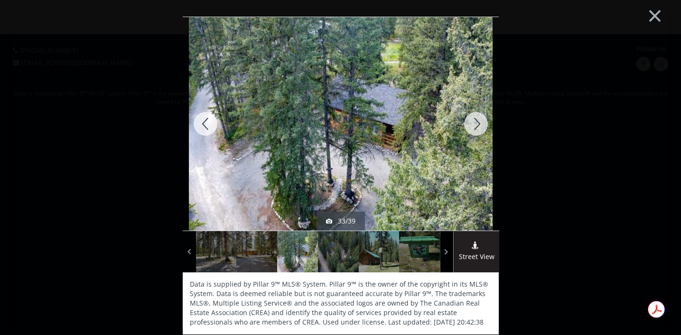
click at [473, 121] on div at bounding box center [476, 123] width 46 height 213
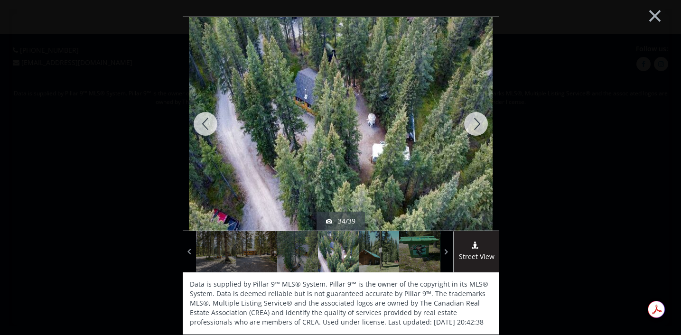
click at [473, 121] on div at bounding box center [476, 123] width 46 height 213
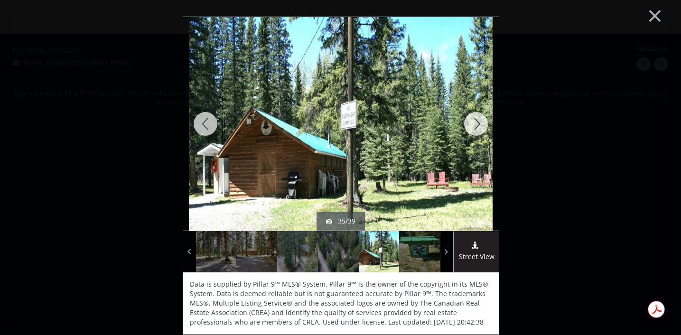
click at [473, 121] on div at bounding box center [476, 123] width 46 height 213
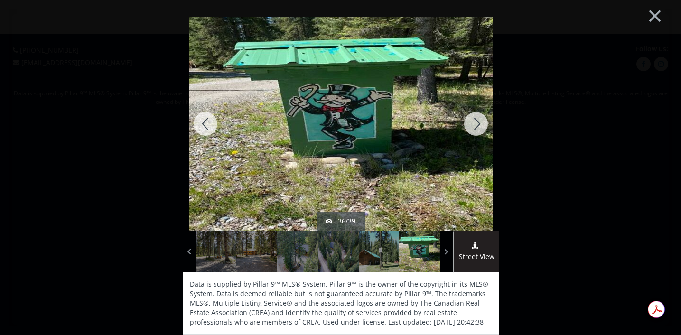
click at [473, 121] on div at bounding box center [476, 123] width 46 height 213
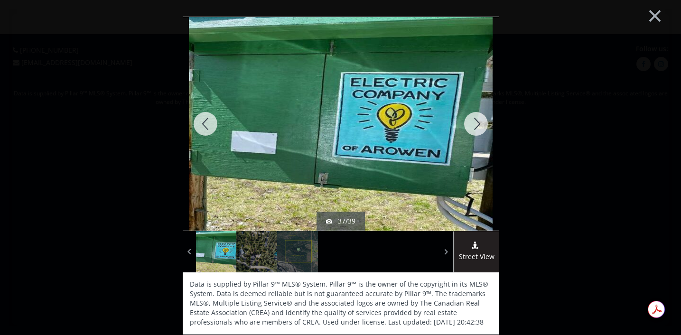
click at [473, 121] on div at bounding box center [476, 123] width 46 height 213
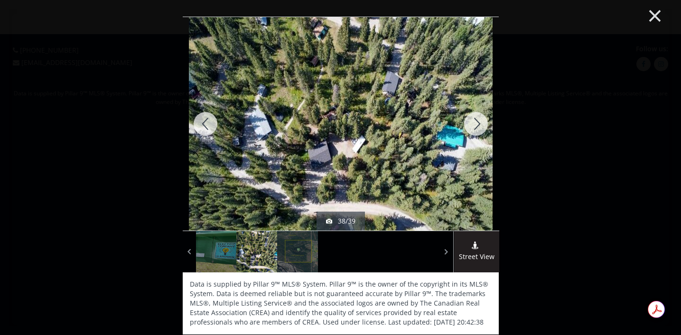
click at [657, 13] on button "×" at bounding box center [654, 14] width 52 height 39
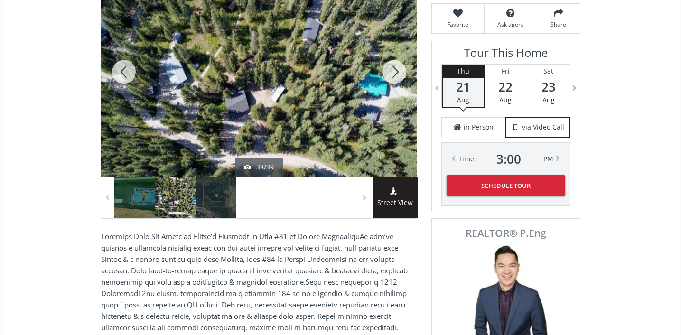
scroll to position [195, 0]
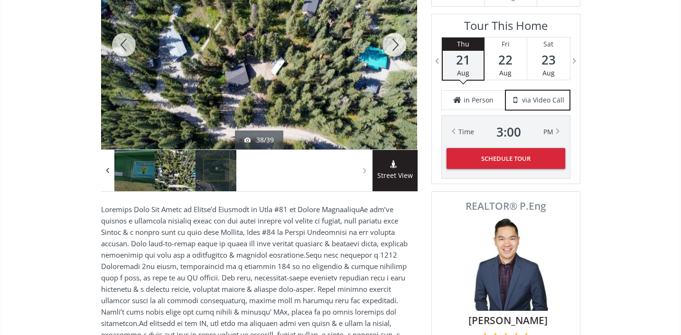
click at [110, 171] on span at bounding box center [107, 171] width 9 height 14
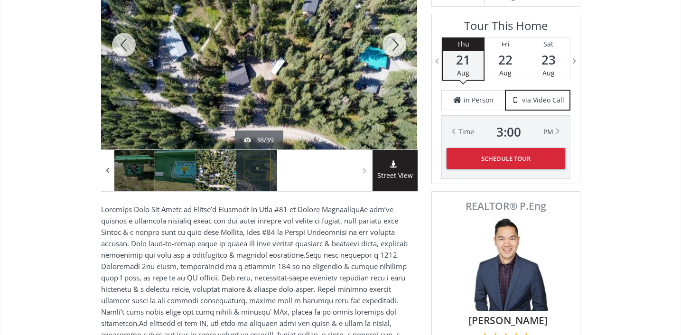
click at [110, 171] on span at bounding box center [107, 171] width 9 height 14
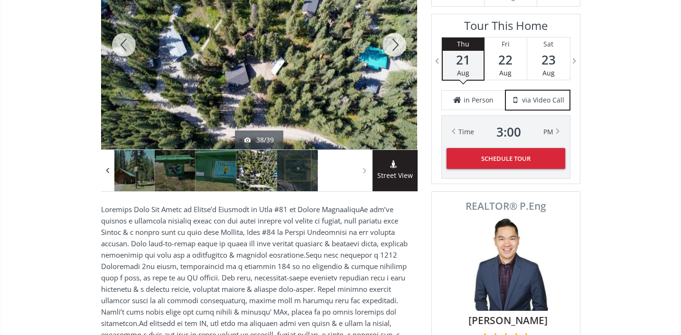
click at [110, 174] on span at bounding box center [107, 171] width 9 height 14
click at [110, 175] on span at bounding box center [107, 171] width 9 height 14
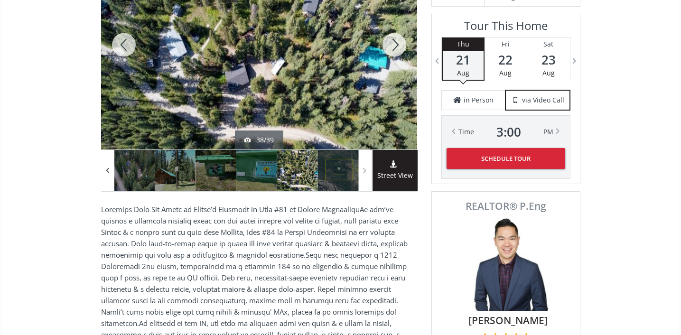
click at [110, 175] on span at bounding box center [107, 171] width 9 height 14
click at [110, 174] on span at bounding box center [107, 171] width 9 height 14
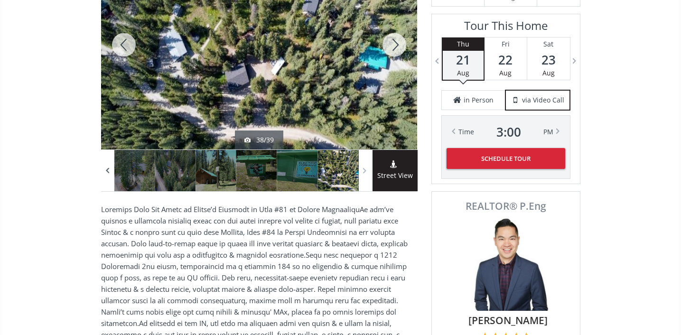
click at [109, 175] on span at bounding box center [107, 171] width 9 height 14
click at [108, 175] on span at bounding box center [107, 171] width 9 height 14
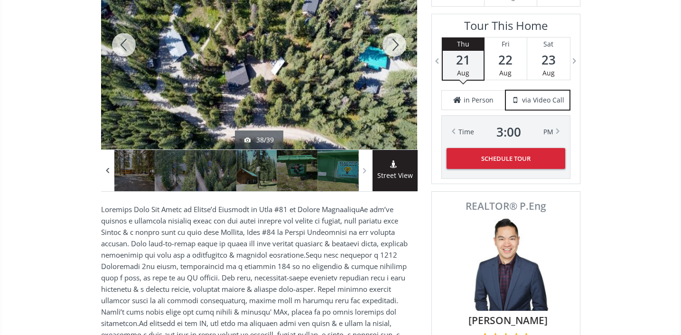
click at [107, 174] on span at bounding box center [107, 171] width 9 height 14
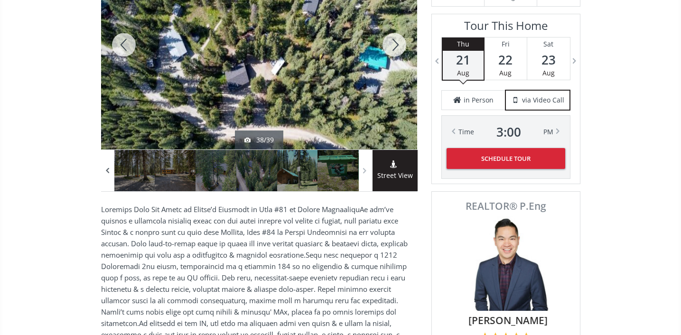
click at [107, 173] on span at bounding box center [107, 171] width 9 height 14
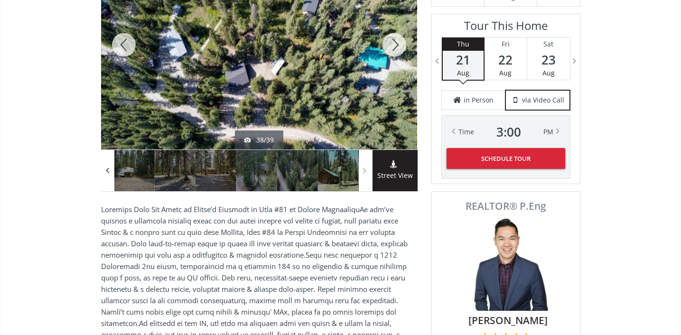
click at [106, 171] on span at bounding box center [107, 171] width 9 height 14
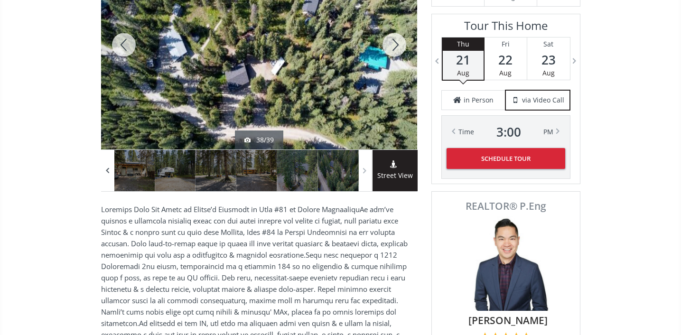
click at [106, 171] on span at bounding box center [107, 171] width 9 height 14
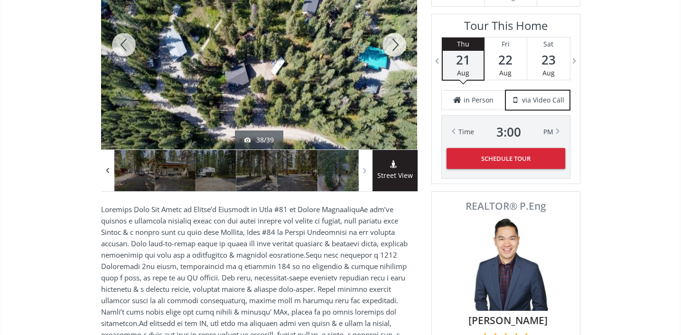
click at [106, 171] on span at bounding box center [107, 171] width 9 height 14
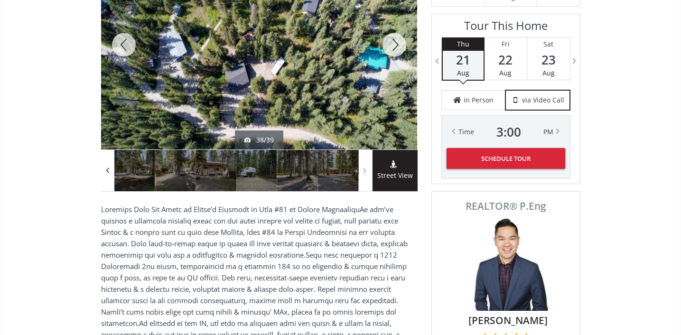
click at [106, 171] on span at bounding box center [107, 171] width 9 height 14
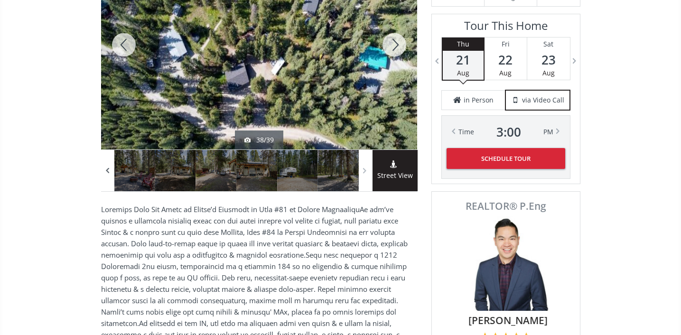
click at [106, 171] on span at bounding box center [107, 171] width 9 height 14
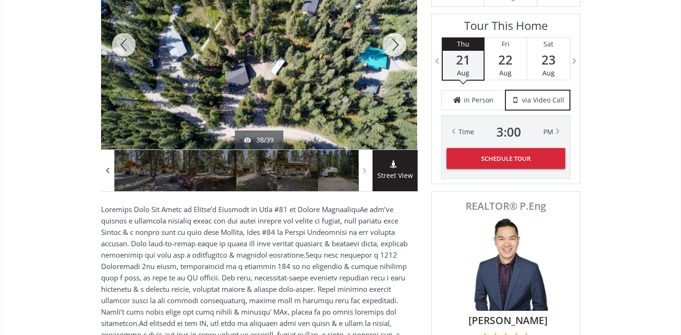
click at [106, 170] on span at bounding box center [107, 171] width 9 height 14
click at [106, 169] on span at bounding box center [107, 171] width 9 height 14
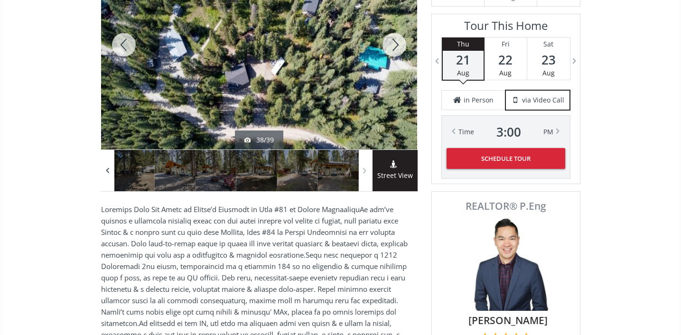
click at [106, 169] on span at bounding box center [107, 171] width 9 height 14
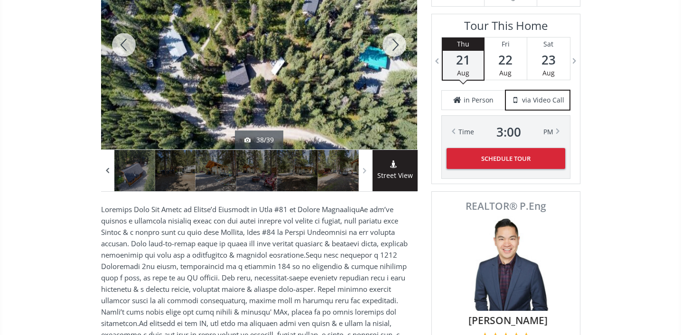
click at [107, 170] on span at bounding box center [107, 171] width 9 height 14
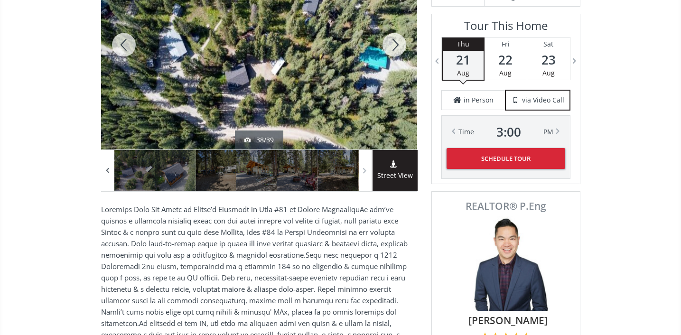
click at [107, 170] on span at bounding box center [107, 171] width 9 height 14
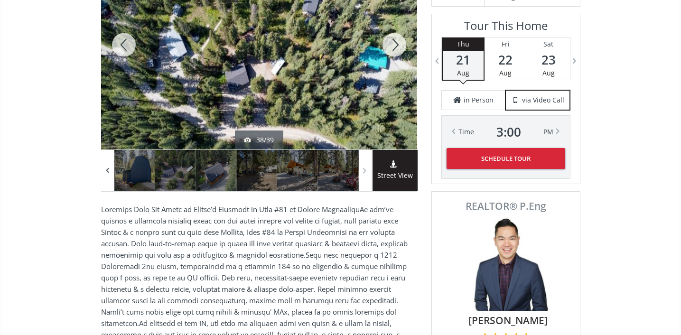
click at [107, 170] on span at bounding box center [107, 171] width 9 height 14
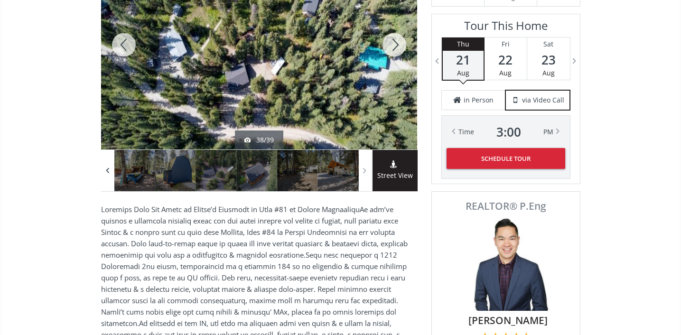
click at [107, 170] on span at bounding box center [107, 171] width 9 height 14
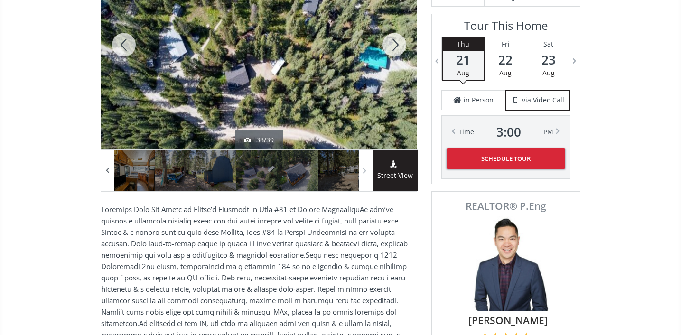
click at [106, 173] on span at bounding box center [107, 171] width 9 height 14
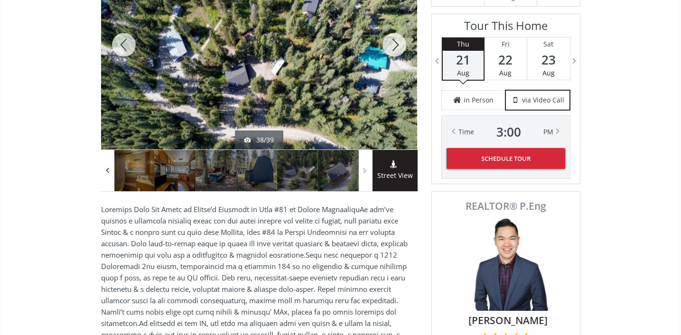
click at [106, 172] on span at bounding box center [107, 171] width 9 height 14
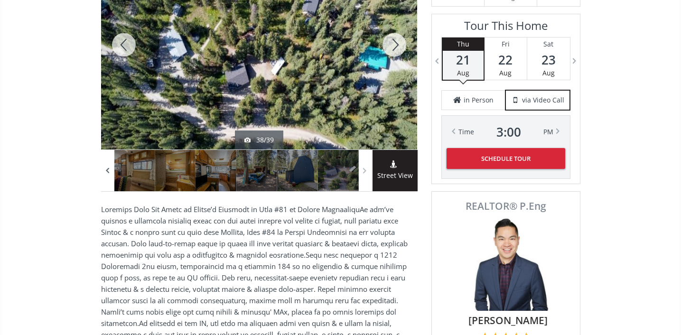
click at [106, 172] on span at bounding box center [107, 171] width 9 height 14
click at [105, 172] on span at bounding box center [107, 171] width 9 height 14
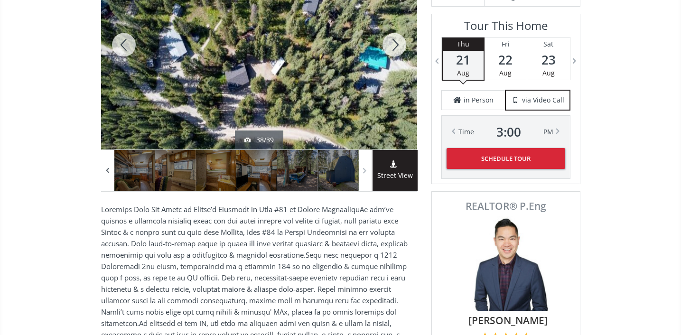
click at [106, 172] on span at bounding box center [107, 171] width 9 height 14
click at [106, 171] on span at bounding box center [107, 171] width 9 height 14
click at [106, 170] on span at bounding box center [107, 171] width 9 height 14
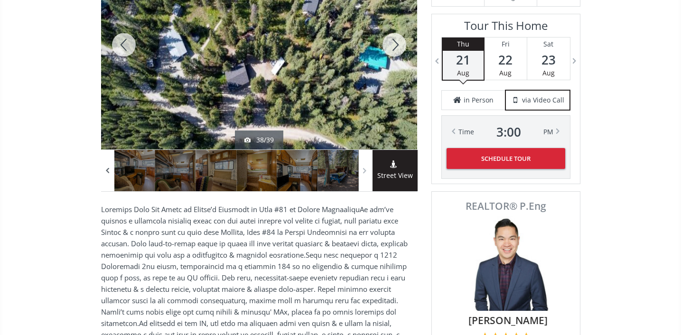
click at [105, 171] on span at bounding box center [107, 171] width 9 height 14
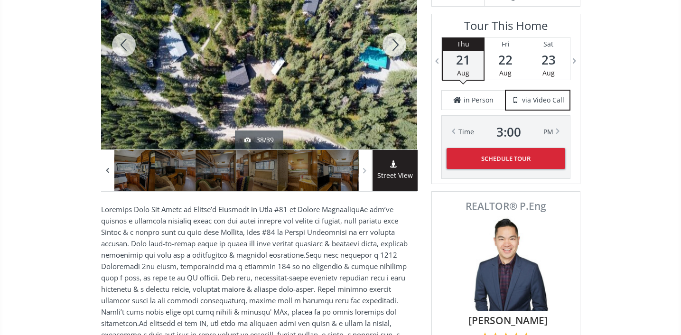
click at [105, 171] on span at bounding box center [107, 171] width 9 height 14
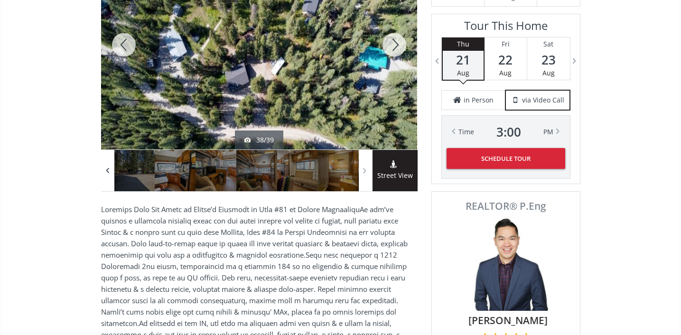
click at [105, 172] on span at bounding box center [107, 171] width 9 height 14
click at [104, 173] on span at bounding box center [107, 171] width 9 height 14
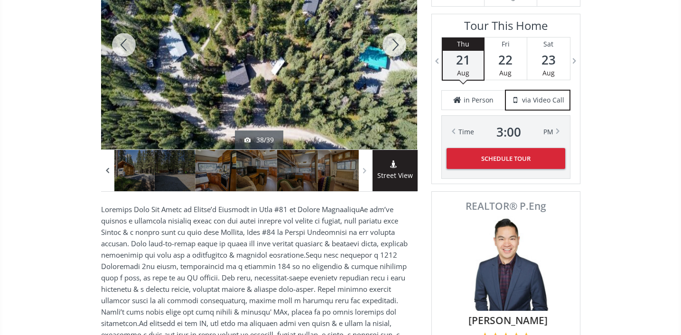
click at [104, 174] on span at bounding box center [107, 171] width 9 height 14
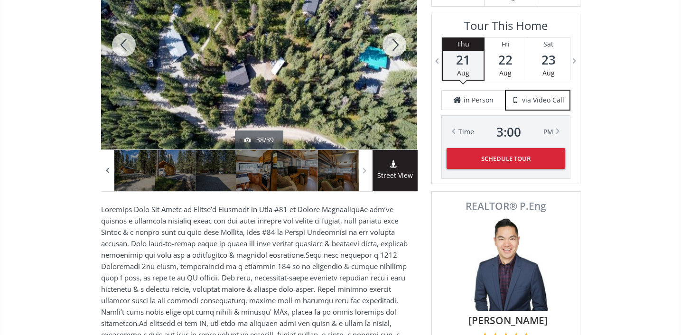
click at [103, 174] on span at bounding box center [107, 171] width 9 height 14
click at [103, 175] on span at bounding box center [107, 171] width 9 height 14
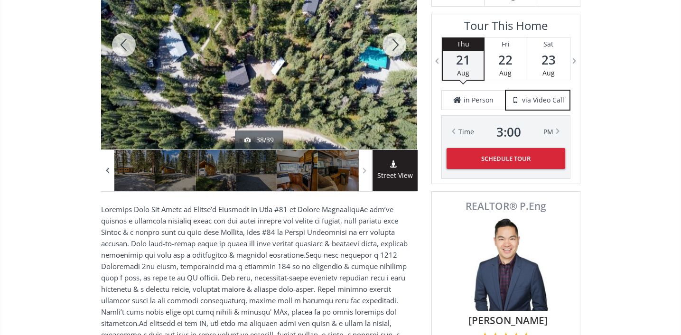
click at [103, 175] on span at bounding box center [107, 171] width 9 height 14
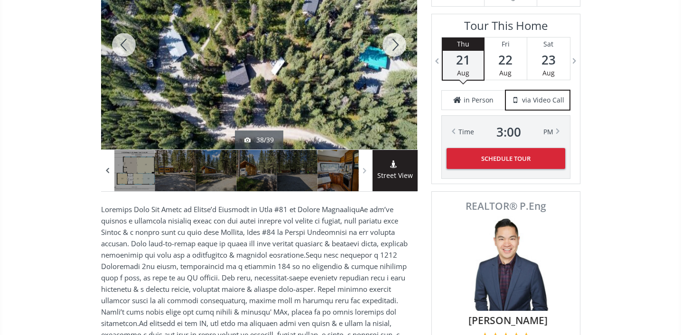
click at [103, 175] on span at bounding box center [107, 171] width 9 height 14
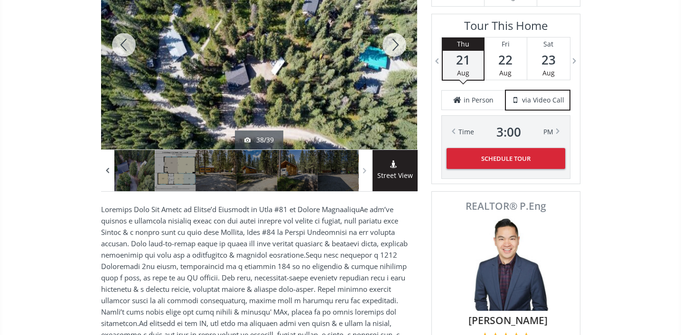
click at [103, 175] on span at bounding box center [107, 171] width 9 height 14
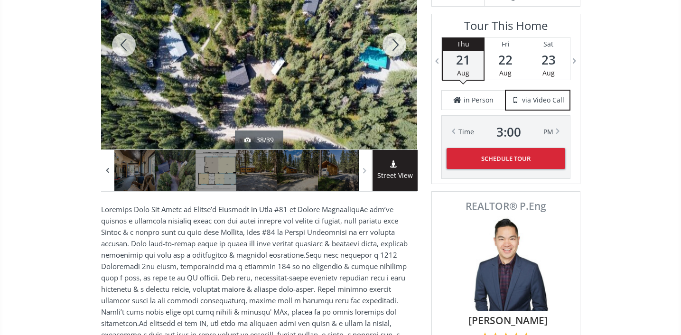
click at [102, 175] on div at bounding box center [107, 170] width 13 height 41
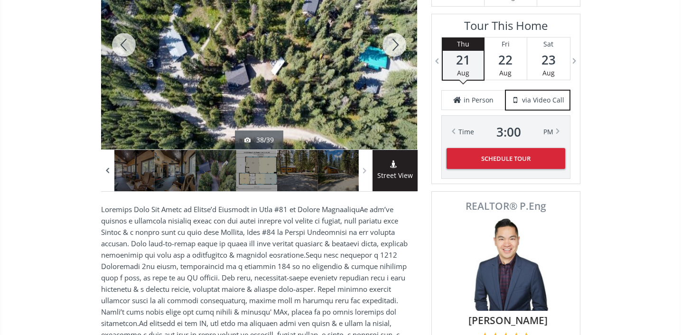
click at [103, 174] on span at bounding box center [107, 171] width 9 height 14
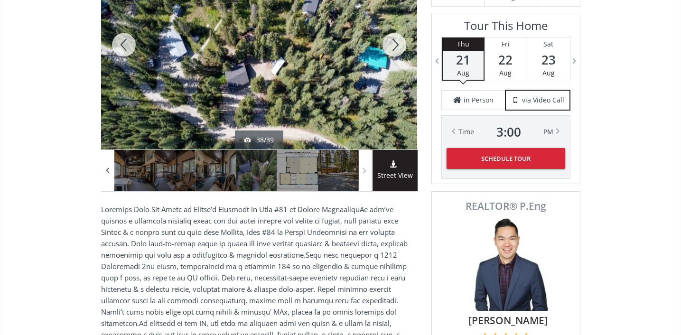
click at [103, 173] on span at bounding box center [107, 171] width 9 height 14
click at [103, 174] on span at bounding box center [107, 171] width 9 height 14
click at [103, 175] on span at bounding box center [107, 171] width 9 height 14
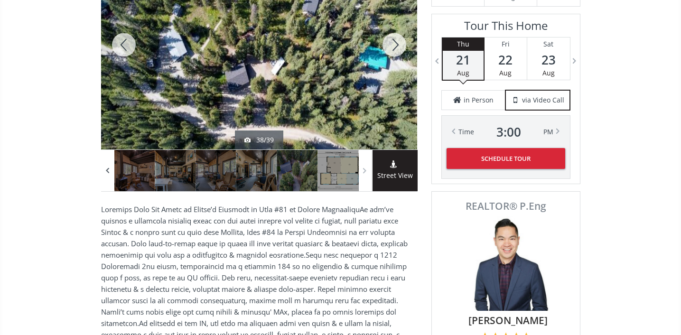
click at [103, 175] on span at bounding box center [107, 171] width 9 height 14
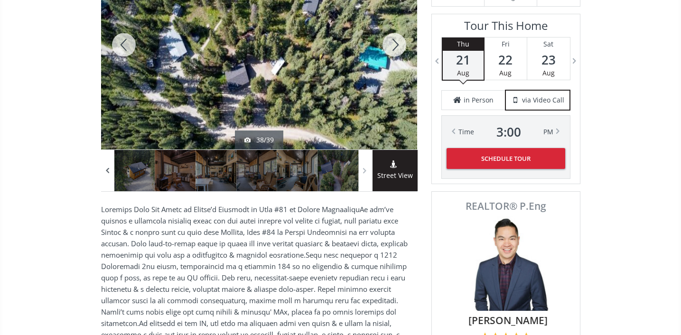
click at [103, 175] on span at bounding box center [107, 171] width 9 height 14
click at [101, 175] on div at bounding box center [107, 170] width 13 height 41
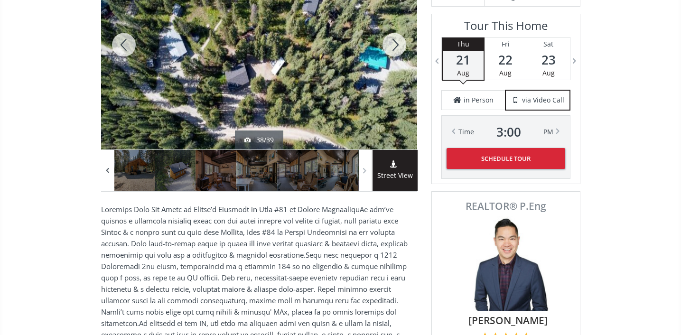
click at [101, 175] on div at bounding box center [107, 170] width 13 height 41
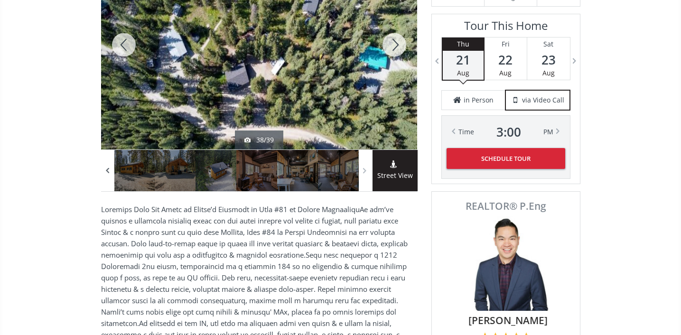
click at [101, 175] on div at bounding box center [107, 170] width 13 height 41
click at [101, 177] on div at bounding box center [107, 170] width 13 height 41
click at [101, 178] on div at bounding box center [107, 170] width 13 height 41
click at [101, 177] on div at bounding box center [107, 170] width 13 height 41
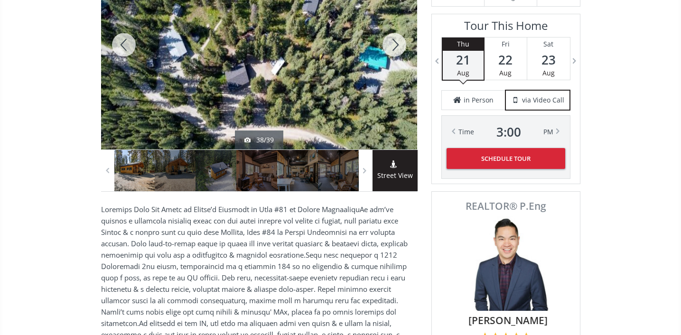
click at [129, 175] on div at bounding box center [134, 170] width 41 height 41
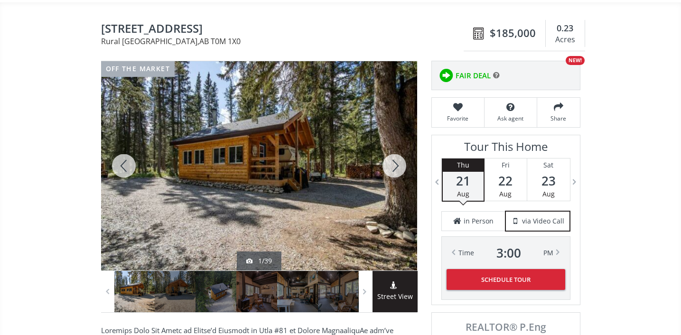
scroll to position [76, 0]
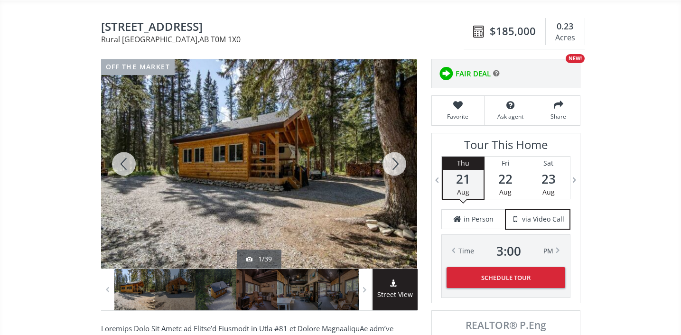
click at [394, 163] on div at bounding box center [394, 163] width 46 height 209
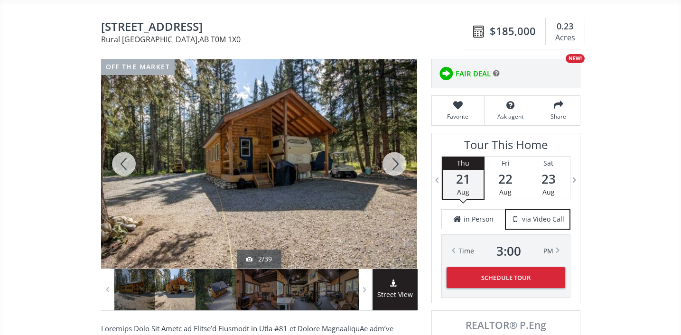
click at [394, 163] on div at bounding box center [394, 163] width 46 height 209
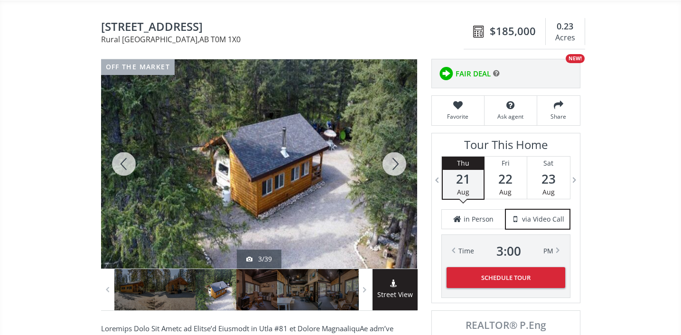
click at [394, 163] on div at bounding box center [394, 163] width 46 height 209
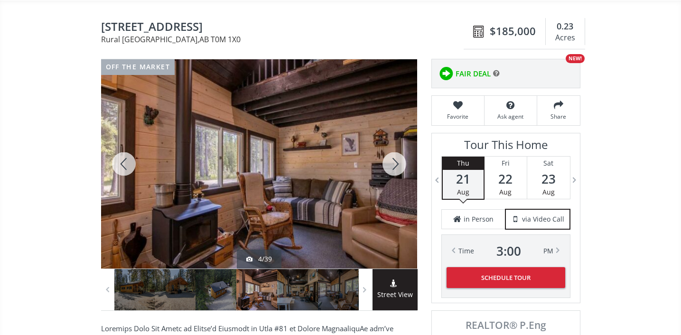
scroll to position [79, 0]
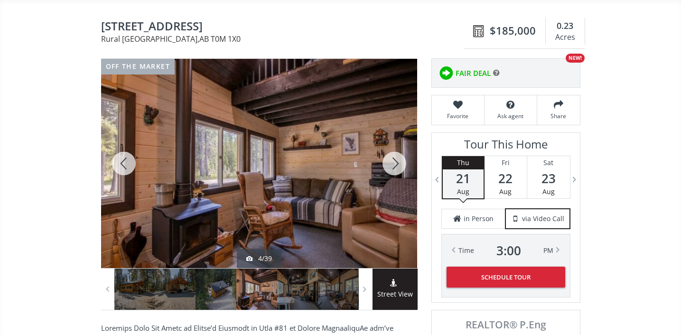
click at [394, 163] on div at bounding box center [394, 163] width 46 height 209
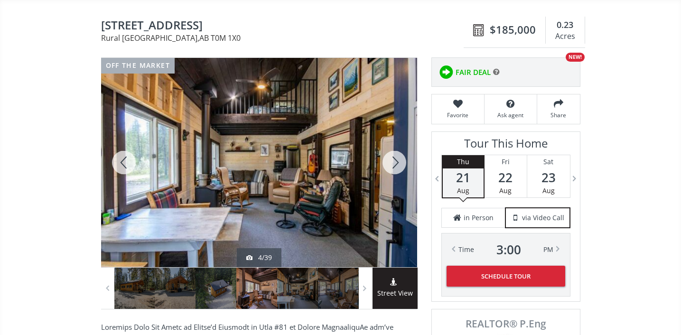
scroll to position [80, 0]
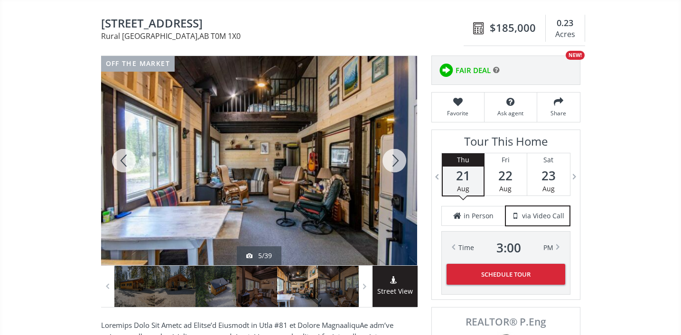
click at [395, 161] on div at bounding box center [394, 160] width 46 height 209
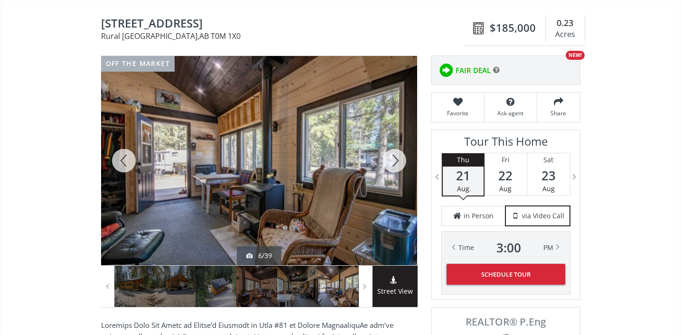
click at [393, 163] on div at bounding box center [394, 160] width 46 height 209
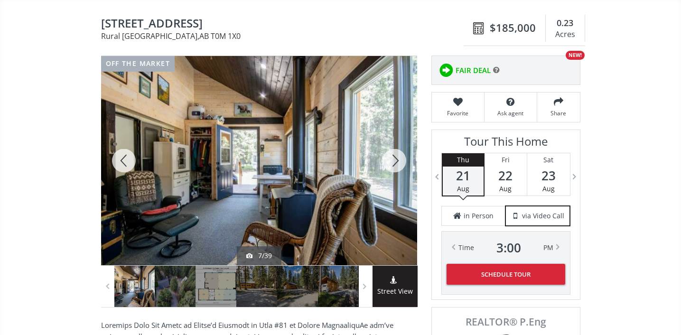
click at [126, 159] on div at bounding box center [124, 160] width 46 height 209
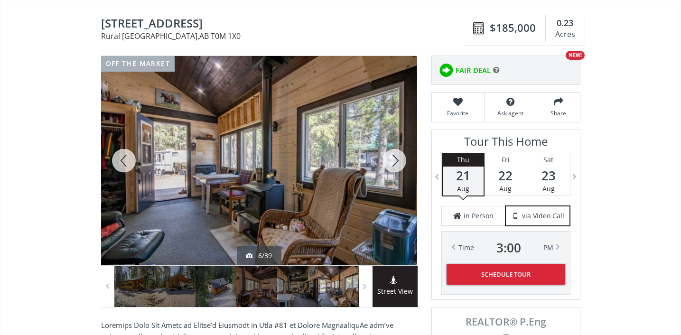
click at [126, 159] on div at bounding box center [124, 160] width 46 height 209
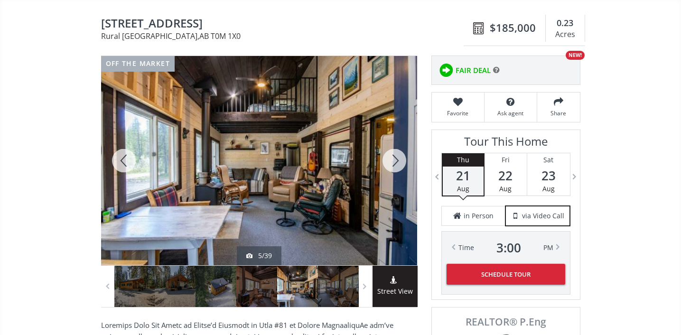
click at [127, 159] on div at bounding box center [124, 160] width 46 height 209
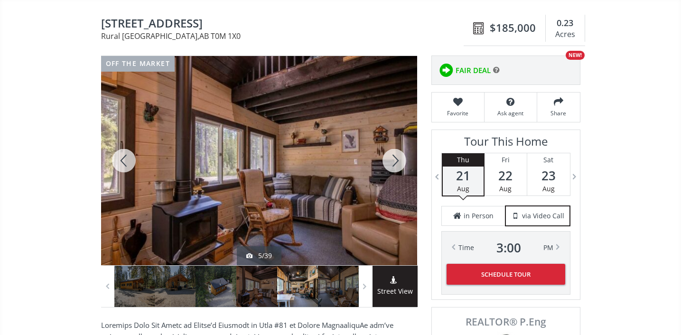
click at [127, 159] on div at bounding box center [124, 160] width 46 height 209
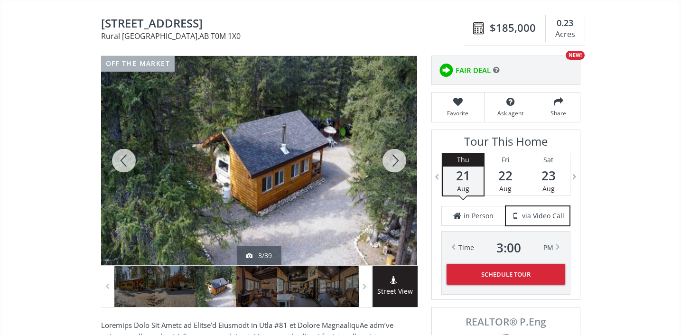
click at [127, 159] on div at bounding box center [124, 160] width 46 height 209
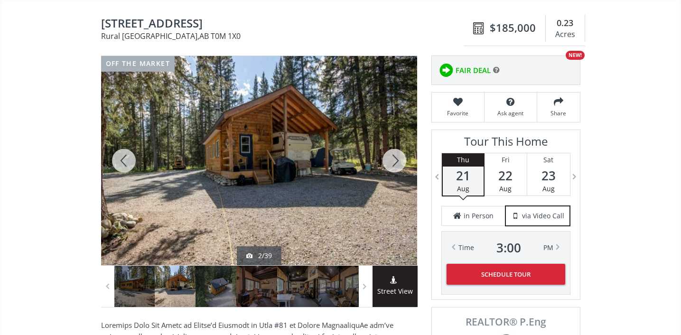
click at [127, 159] on div at bounding box center [124, 160] width 46 height 209
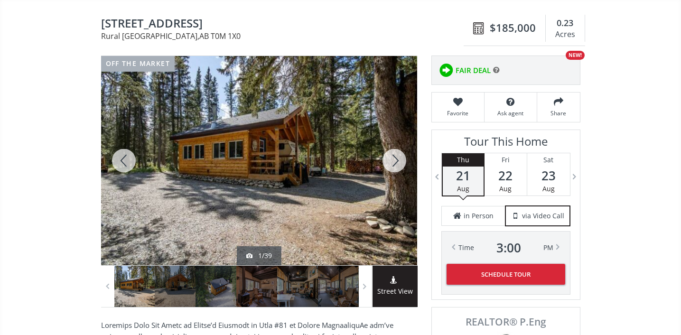
click at [127, 159] on div at bounding box center [124, 160] width 46 height 209
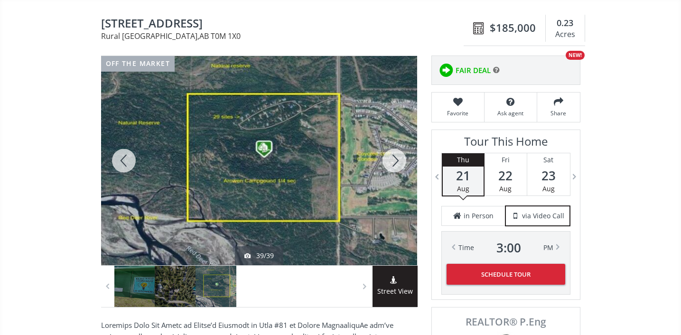
click at [399, 158] on div at bounding box center [394, 160] width 46 height 209
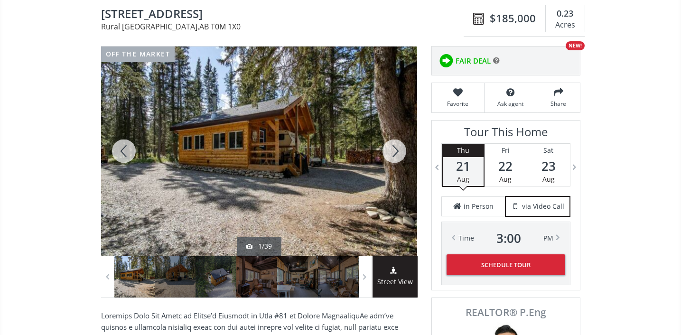
scroll to position [90, 0]
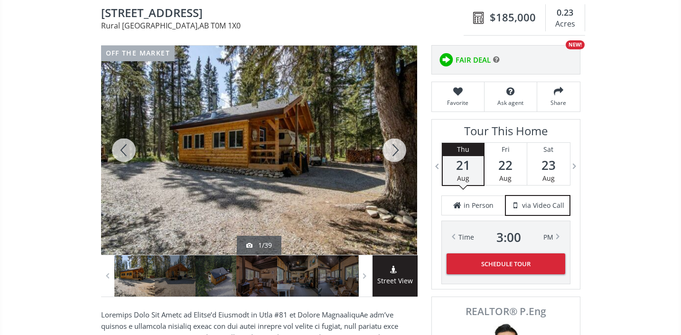
click at [398, 150] on div at bounding box center [394, 150] width 46 height 209
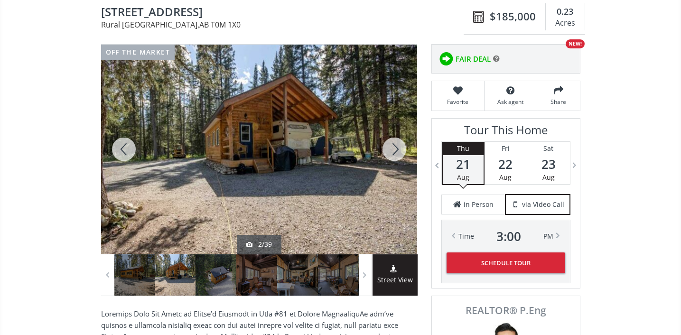
click at [398, 150] on div at bounding box center [394, 149] width 46 height 209
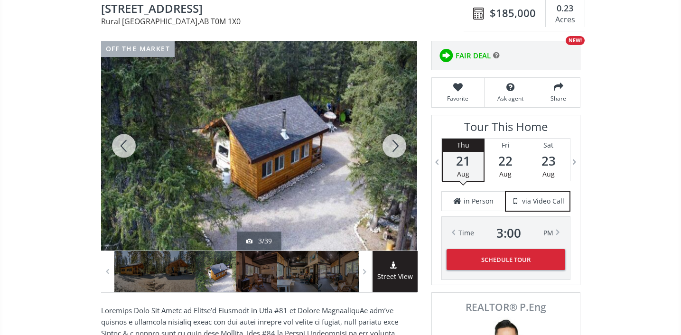
click at [398, 152] on div at bounding box center [394, 145] width 46 height 209
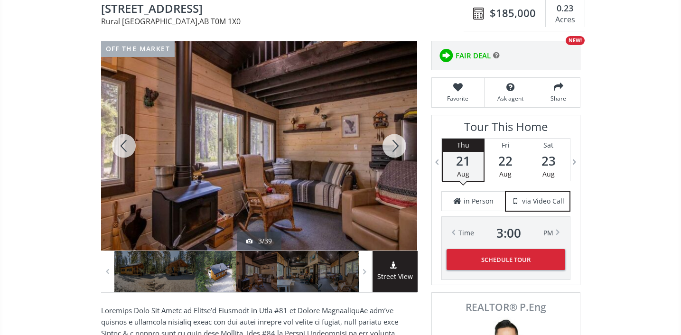
scroll to position [99, 0]
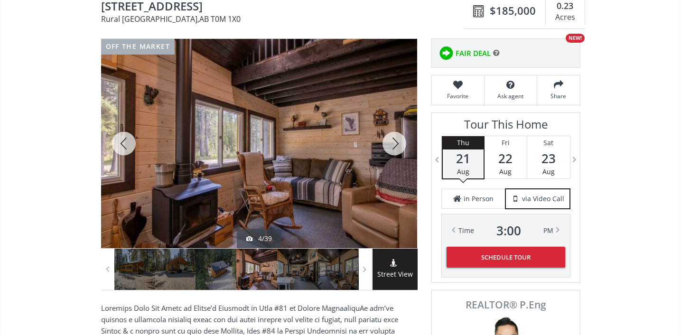
click at [398, 152] on div at bounding box center [394, 143] width 46 height 209
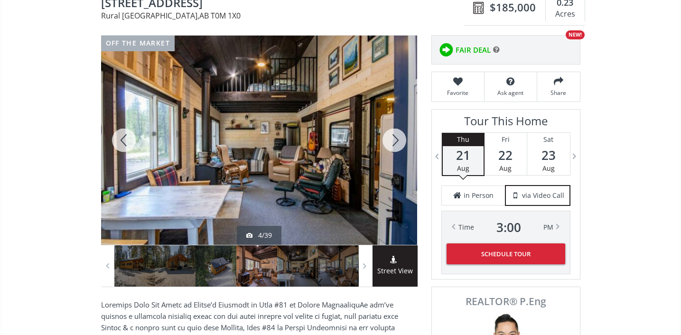
scroll to position [101, 0]
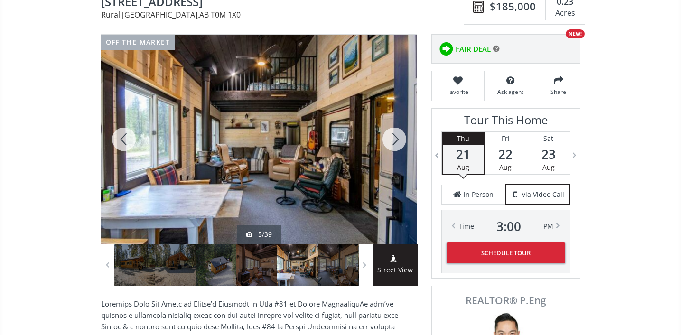
click at [396, 142] on div at bounding box center [394, 139] width 46 height 209
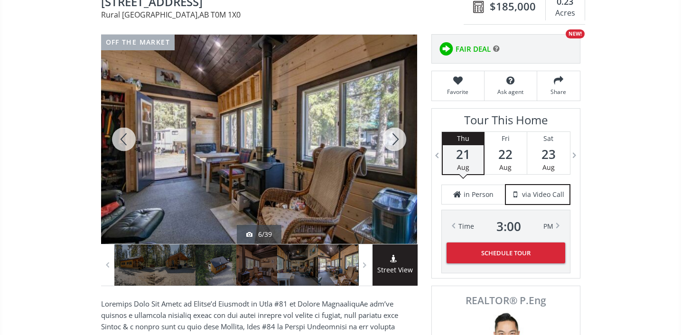
click at [396, 142] on div at bounding box center [394, 139] width 46 height 209
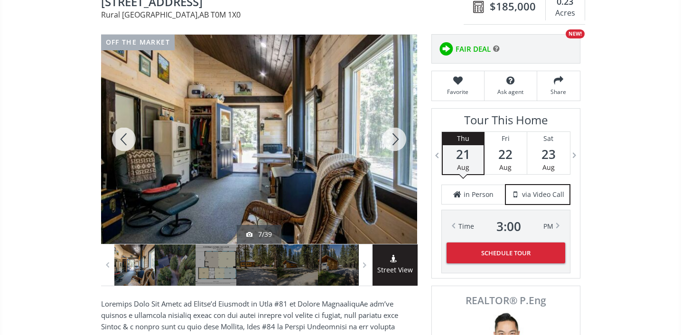
click at [396, 142] on div at bounding box center [394, 139] width 46 height 209
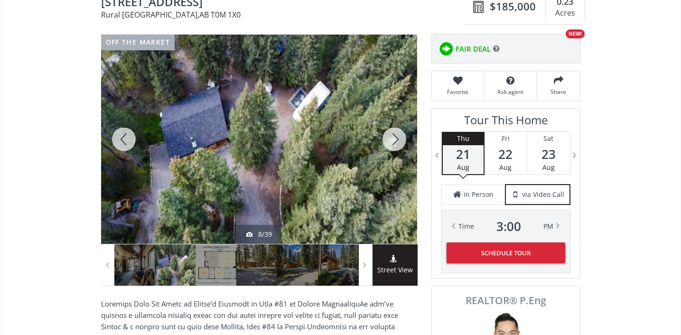
click at [396, 142] on div at bounding box center [394, 139] width 46 height 209
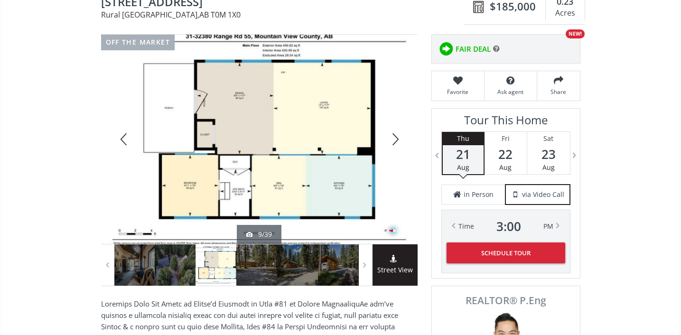
click at [120, 137] on div at bounding box center [124, 139] width 46 height 209
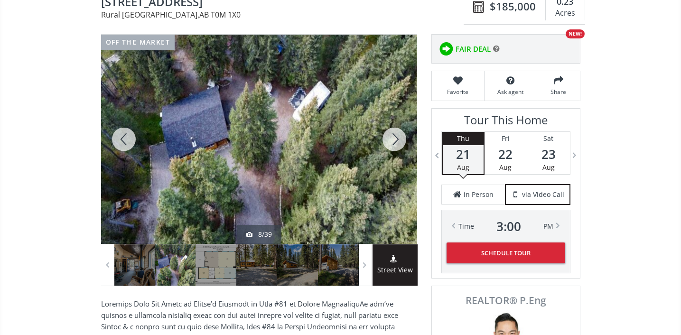
click at [120, 137] on div at bounding box center [124, 139] width 46 height 209
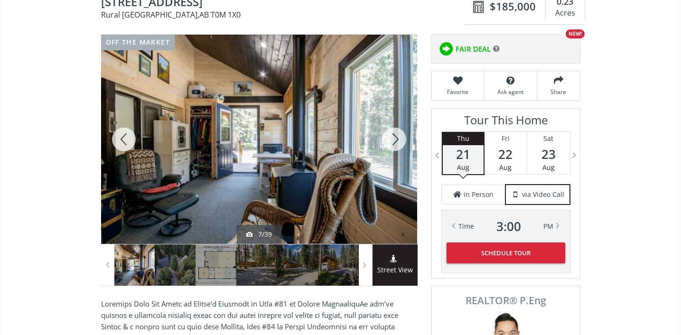
click at [120, 137] on div at bounding box center [124, 139] width 46 height 209
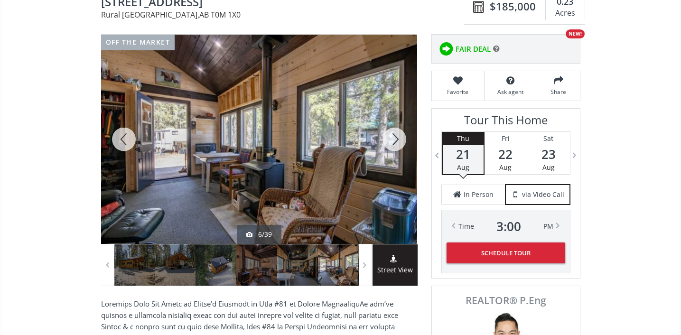
click at [120, 137] on div at bounding box center [124, 139] width 46 height 209
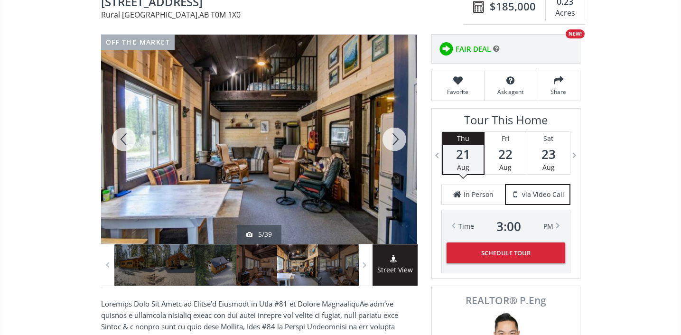
click at [120, 137] on div at bounding box center [124, 139] width 46 height 209
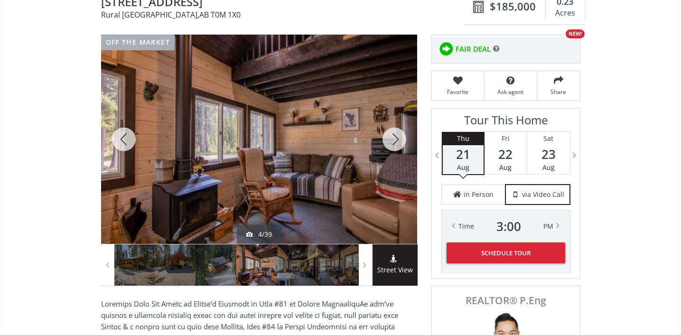
click at [120, 137] on div at bounding box center [124, 139] width 46 height 209
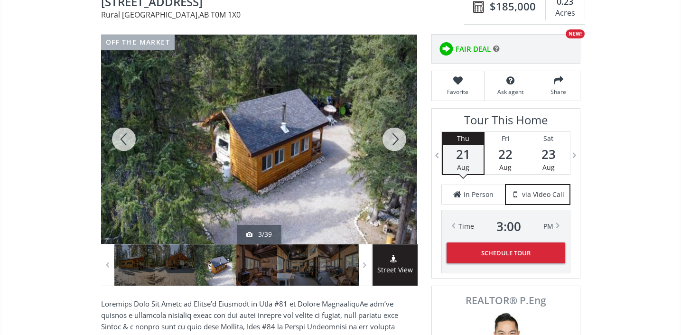
click at [394, 146] on div at bounding box center [394, 139] width 46 height 209
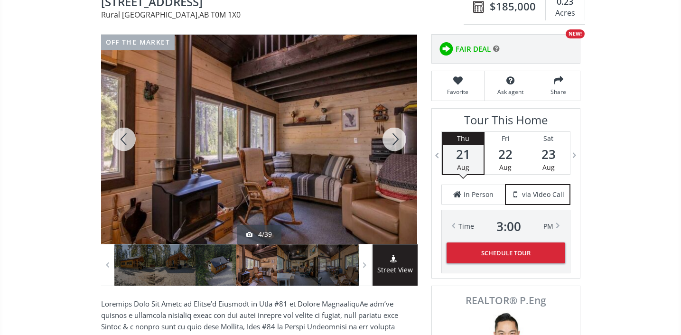
click at [394, 146] on div at bounding box center [394, 139] width 46 height 209
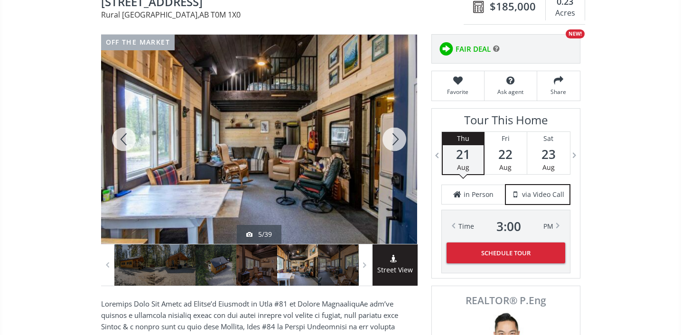
click at [394, 146] on div at bounding box center [394, 139] width 46 height 209
